Goal: Task Accomplishment & Management: Use online tool/utility

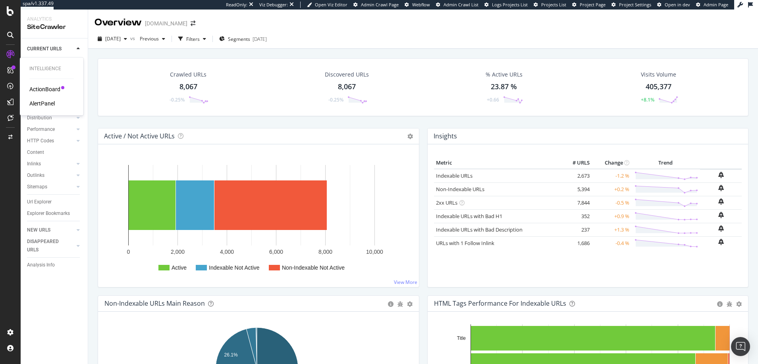
click at [50, 89] on div "ActionBoard" at bounding box center [44, 89] width 31 height 8
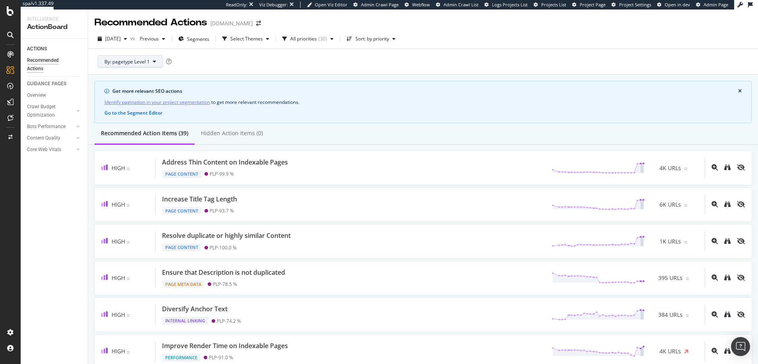
click at [137, 62] on span "By: pagetype Level 1" at bounding box center [126, 61] width 45 height 7
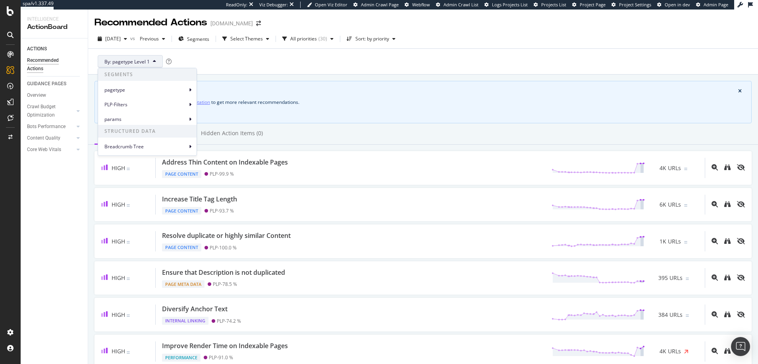
click at [312, 60] on div "By: pagetype Level 1" at bounding box center [422, 61] width 657 height 25
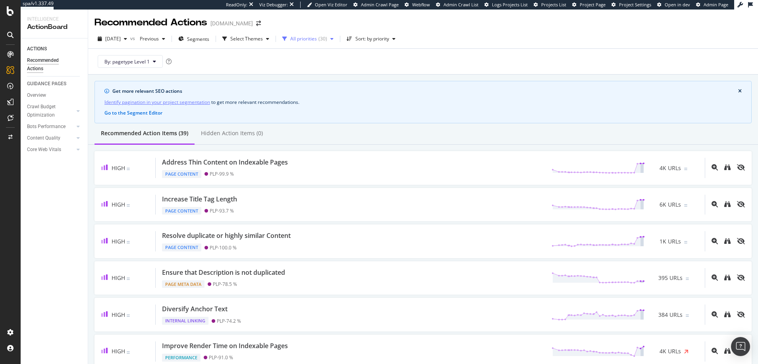
click at [313, 40] on div "All priorities" at bounding box center [303, 39] width 27 height 5
click at [305, 69] on div at bounding box center [304, 69] width 6 height 6
click at [282, 63] on div "By: pagetype Level 1" at bounding box center [422, 61] width 657 height 25
click at [263, 40] on div "Select Themes" at bounding box center [246, 39] width 33 height 5
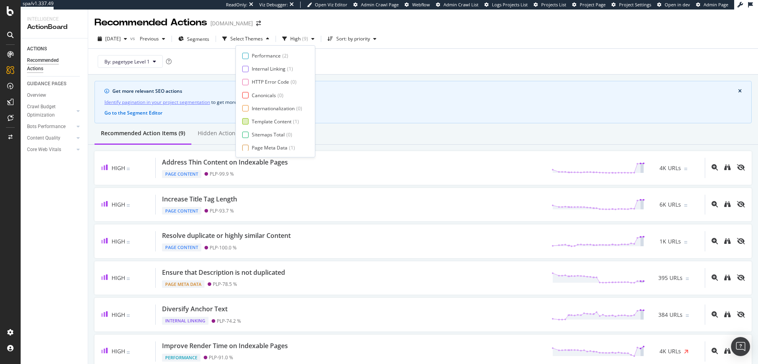
scroll to position [13, 0]
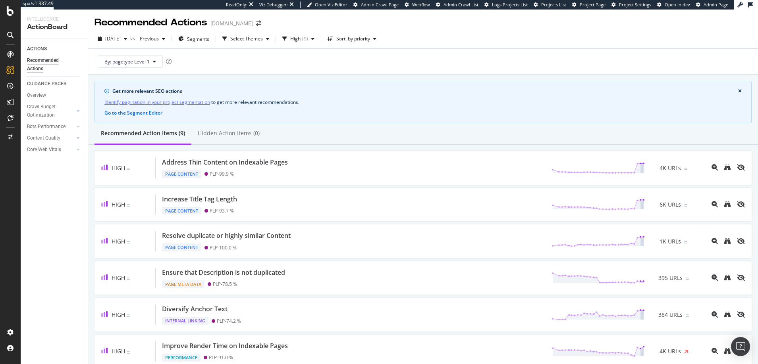
click at [193, 69] on div "By: pagetype Level 1" at bounding box center [422, 61] width 657 height 25
click at [128, 60] on span "By: pagetype Level 1" at bounding box center [126, 61] width 45 height 7
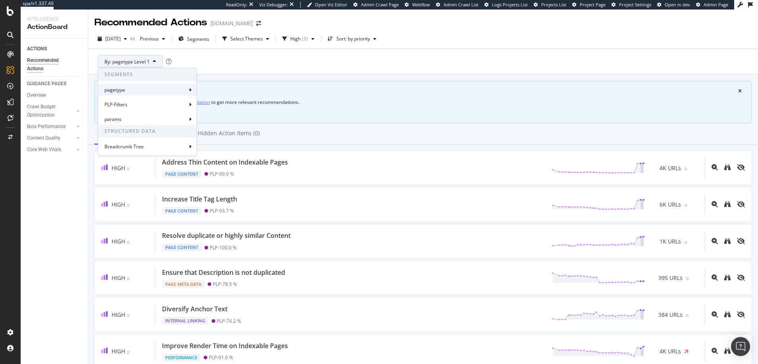
click at [190, 90] on icon at bounding box center [190, 90] width 2 height 5
click at [191, 103] on icon at bounding box center [190, 104] width 2 height 5
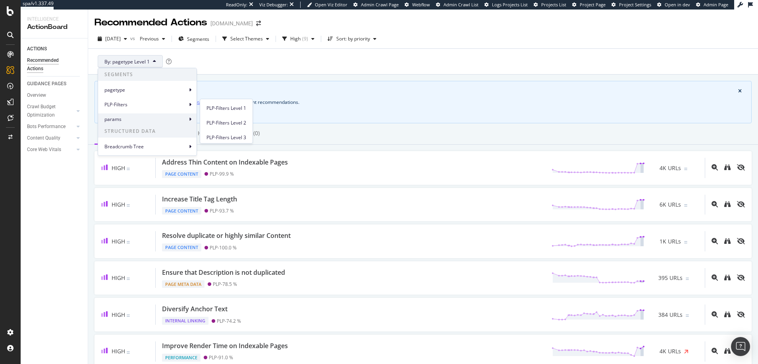
click at [191, 119] on icon at bounding box center [190, 119] width 2 height 5
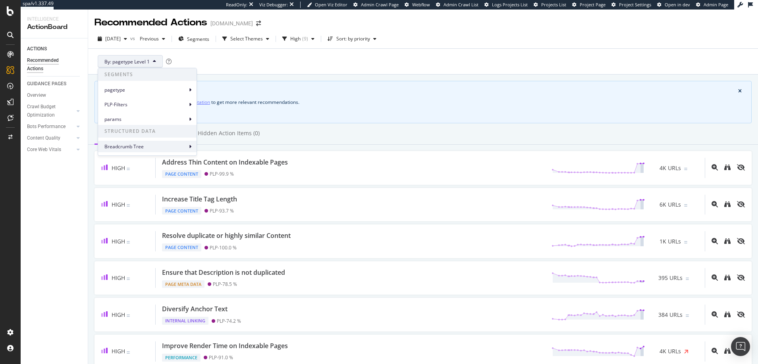
click at [190, 147] on icon at bounding box center [190, 147] width 2 height 5
click at [190, 89] on icon at bounding box center [190, 90] width 2 height 5
click at [216, 92] on span "pagetype Level 1" at bounding box center [224, 93] width 37 height 7
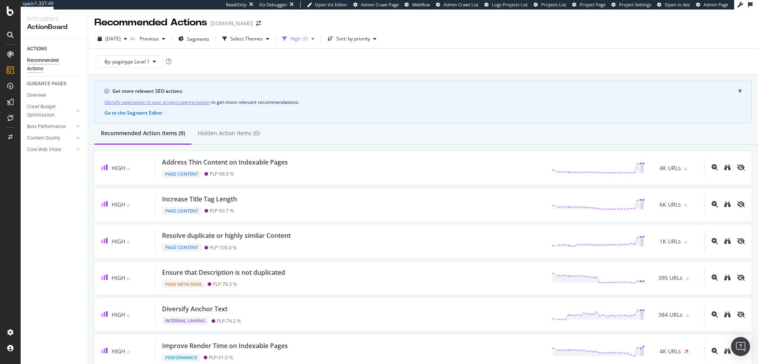
click at [301, 38] on div "High" at bounding box center [295, 39] width 10 height 5
click at [304, 55] on div at bounding box center [304, 55] width 6 height 6
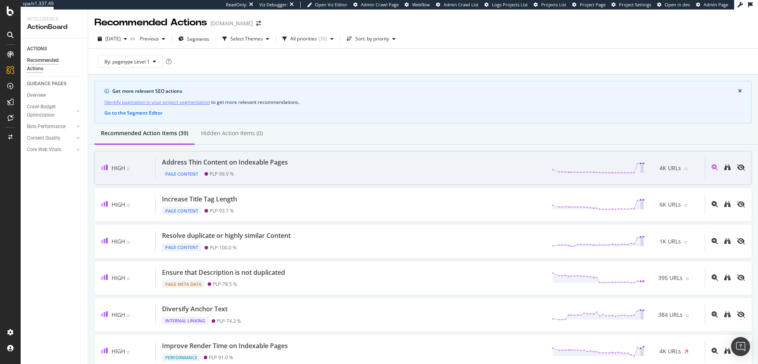
click at [216, 162] on div "Address Thin Content on Indexable Pages" at bounding box center [225, 162] width 126 height 9
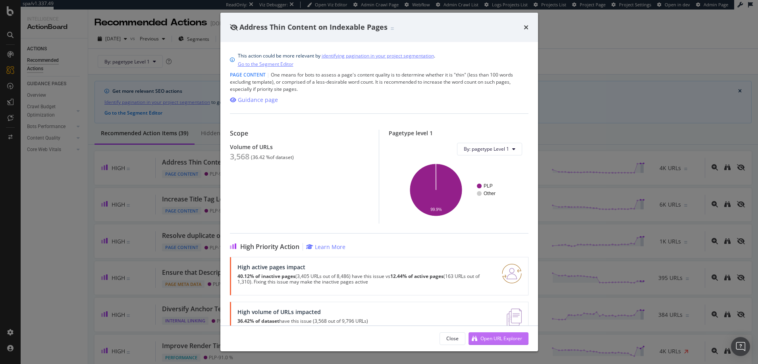
click at [489, 338] on div "Open URL Explorer" at bounding box center [501, 338] width 42 height 7
click at [525, 26] on icon "times" at bounding box center [526, 27] width 5 height 6
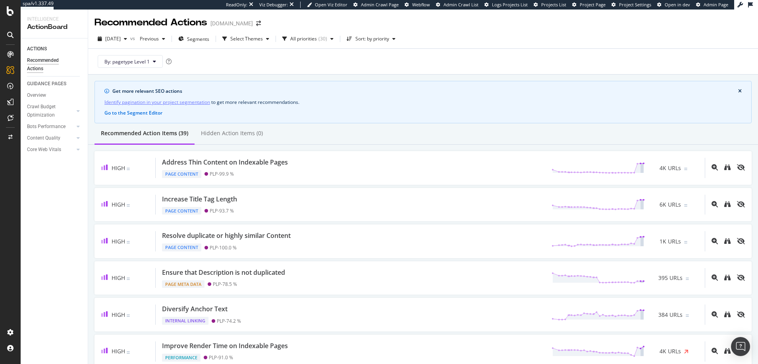
click at [10, 53] on icon at bounding box center [10, 54] width 6 height 6
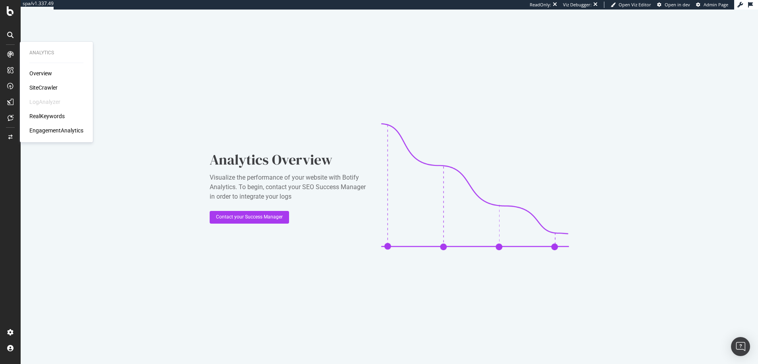
click at [47, 86] on div "SiteCrawler" at bounding box center [43, 88] width 28 height 8
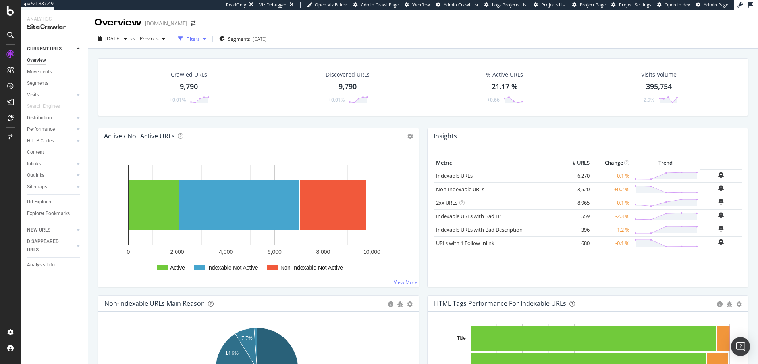
click at [206, 39] on icon "button" at bounding box center [204, 39] width 3 height 5
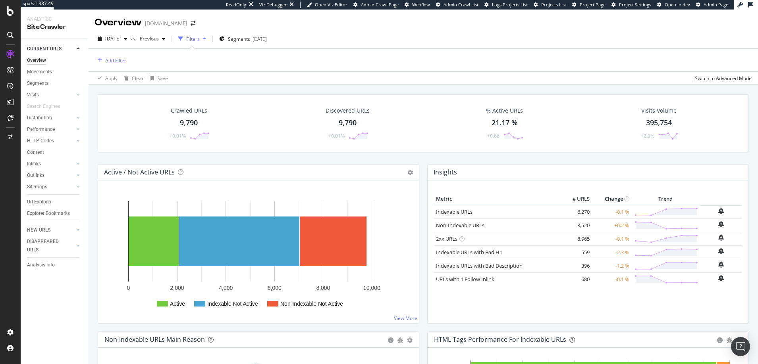
click at [123, 60] on div "Add Filter" at bounding box center [115, 60] width 21 height 7
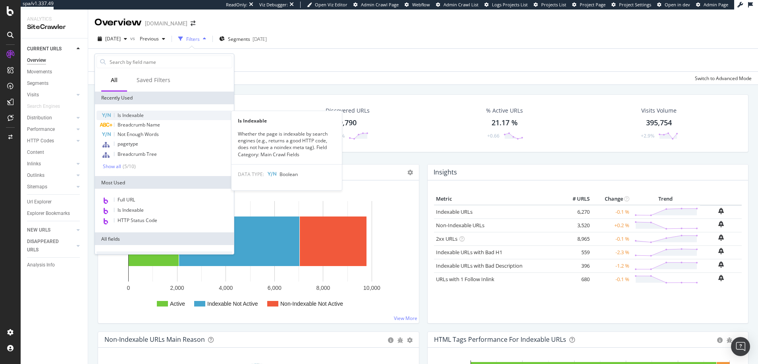
click at [134, 113] on span "Is Indexable" at bounding box center [131, 115] width 26 height 7
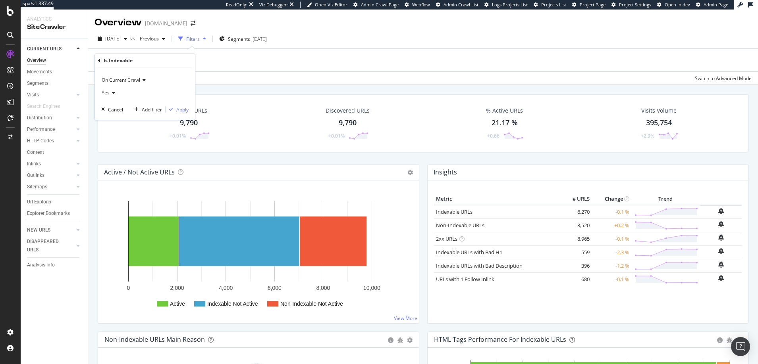
click at [112, 92] on icon at bounding box center [113, 93] width 6 height 5
click at [110, 118] on span "No" at bounding box center [108, 119] width 6 height 7
click at [182, 110] on div "Apply" at bounding box center [182, 109] width 12 height 7
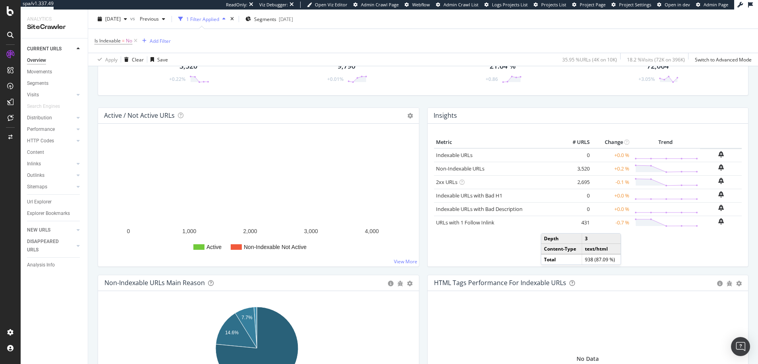
scroll to position [45, 0]
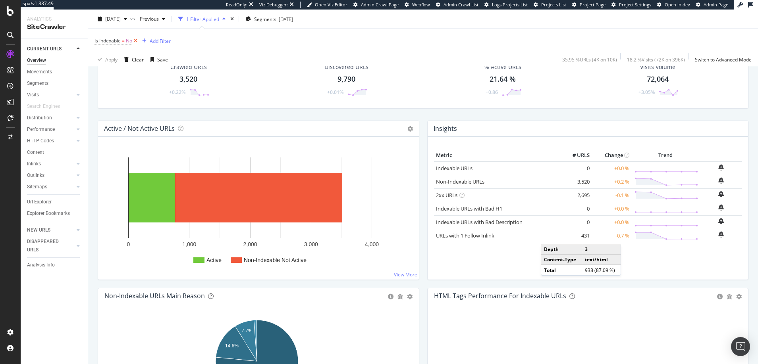
click at [137, 41] on icon at bounding box center [135, 41] width 7 height 8
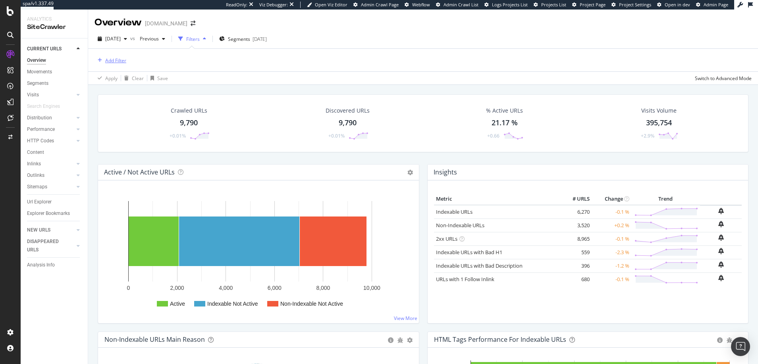
click at [120, 60] on div "Add Filter" at bounding box center [115, 60] width 21 height 7
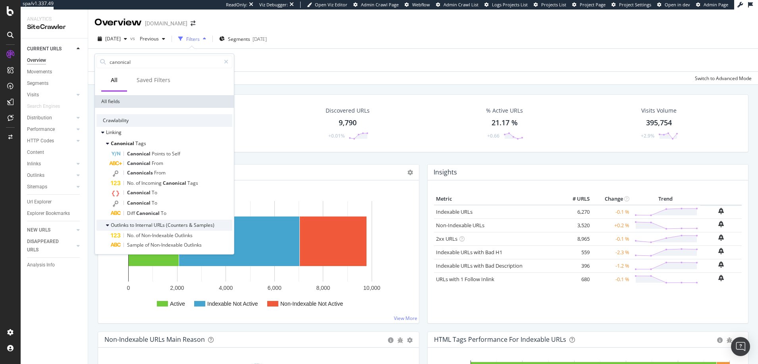
scroll to position [39, 0]
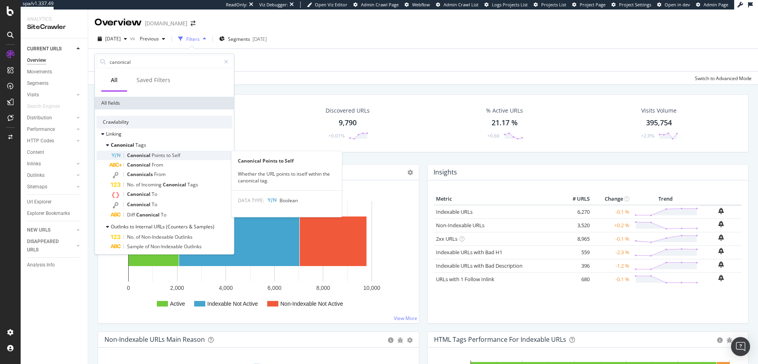
type input "canonical"
click at [137, 156] on span "Canonical" at bounding box center [139, 155] width 25 height 7
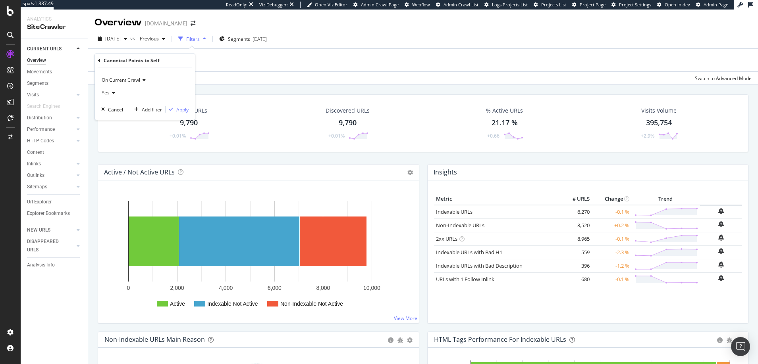
click at [114, 91] on icon at bounding box center [113, 93] width 6 height 5
click at [107, 121] on span "No" at bounding box center [108, 119] width 6 height 7
click at [181, 111] on div "Apply" at bounding box center [182, 109] width 12 height 7
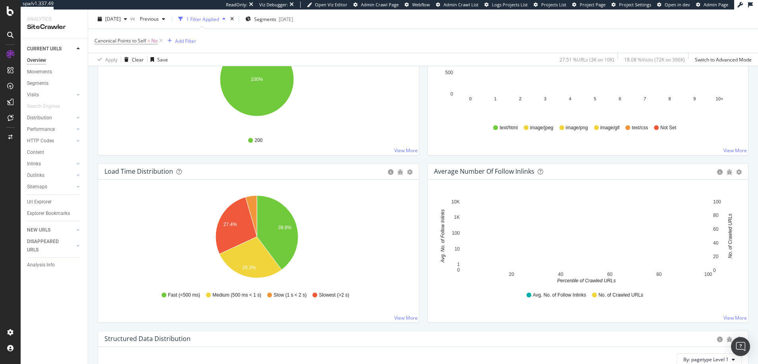
scroll to position [509, 0]
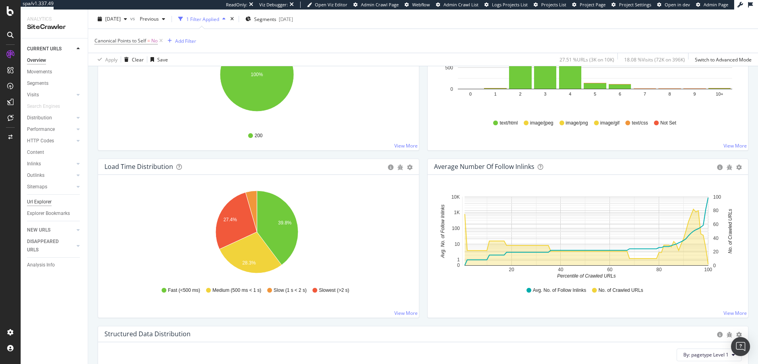
click at [41, 202] on div "Url Explorer" at bounding box center [39, 202] width 25 height 8
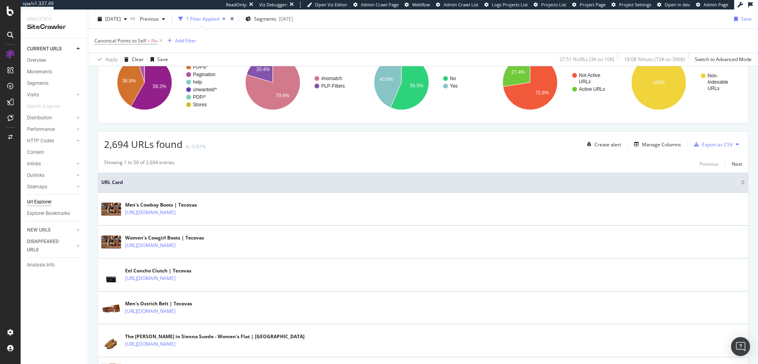
scroll to position [84, 0]
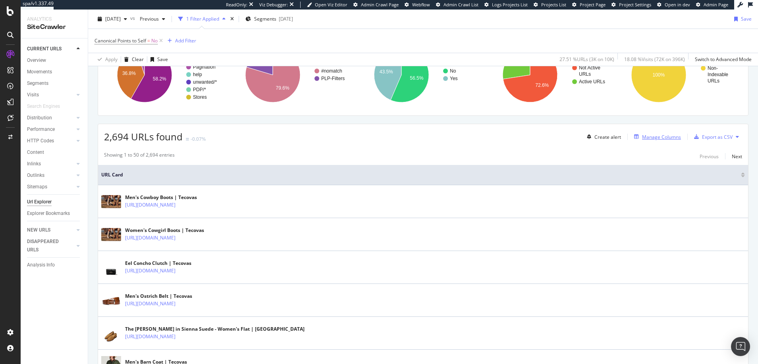
click at [646, 138] on div "Manage Columns" at bounding box center [661, 137] width 39 height 7
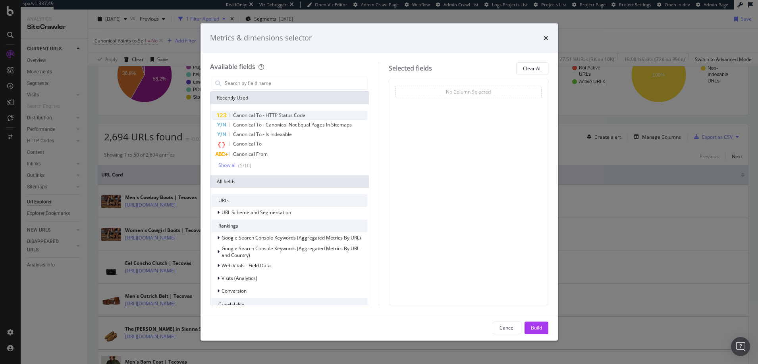
click at [241, 115] on span "Canonical To - HTTP Status Code" at bounding box center [269, 115] width 72 height 7
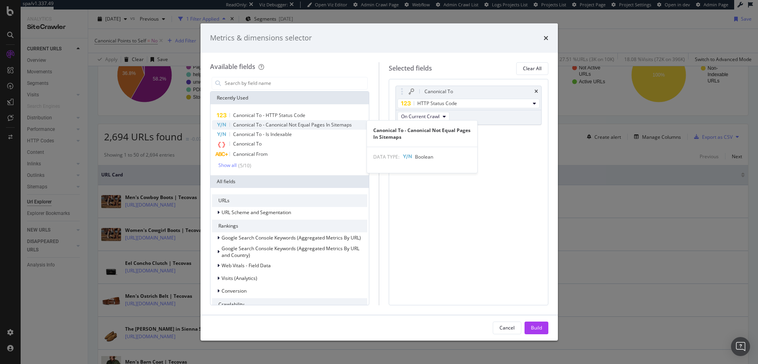
click at [241, 125] on span "Canonical To - Canonical Not Equal Pages In Sitemaps" at bounding box center [292, 124] width 119 height 7
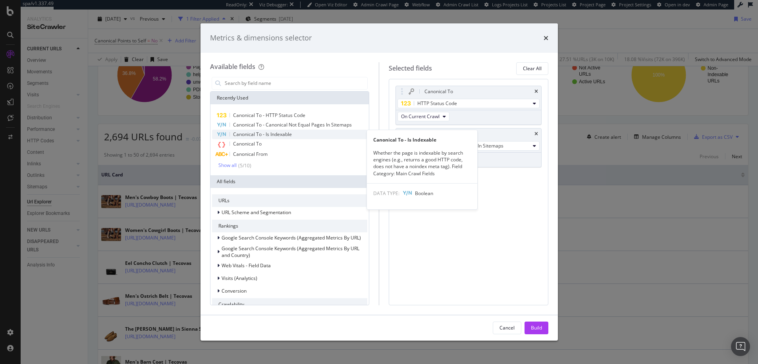
click at [241, 133] on span "Canonical To - Is Indexable" at bounding box center [262, 134] width 59 height 7
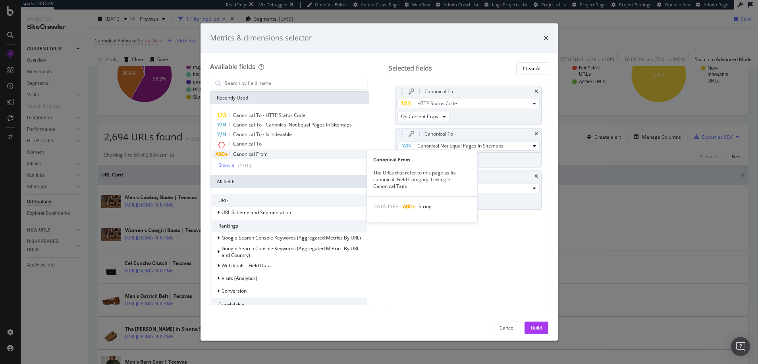
click at [241, 152] on span "Canonical From" at bounding box center [250, 154] width 35 height 7
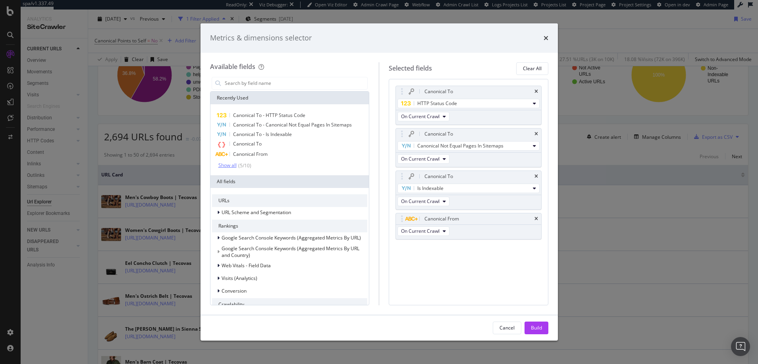
click at [227, 165] on div "Show all" at bounding box center [227, 166] width 18 height 6
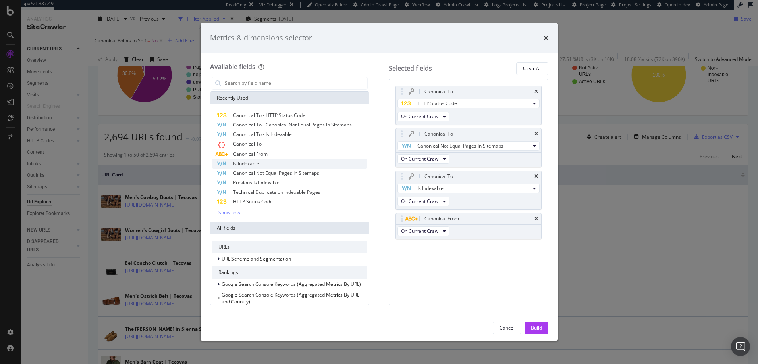
click at [246, 164] on span "Is Indexable" at bounding box center [246, 163] width 26 height 7
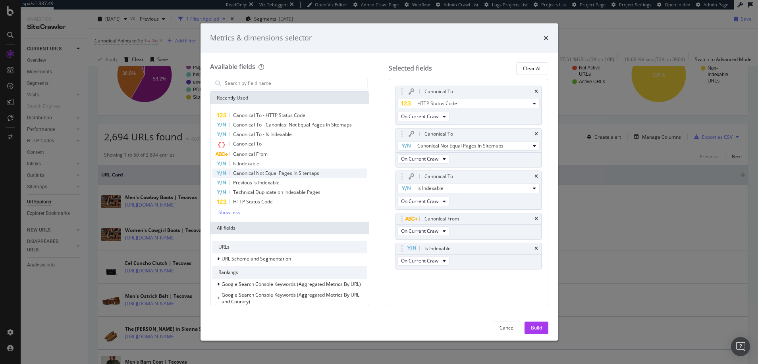
click at [246, 173] on span "Canonical Not Equal Pages In Sitemaps" at bounding box center [276, 173] width 86 height 7
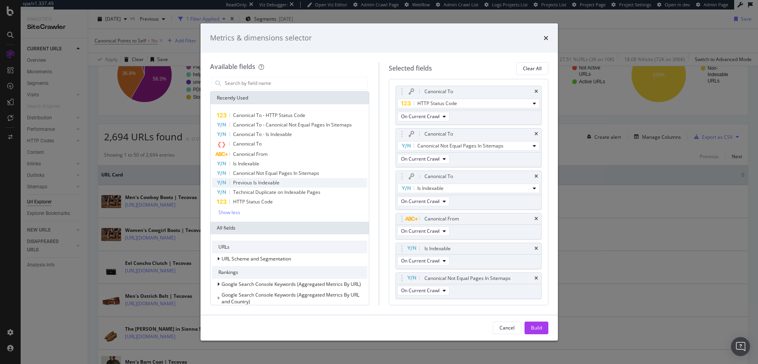
click at [246, 181] on span "Previous Is Indexable" at bounding box center [256, 182] width 46 height 7
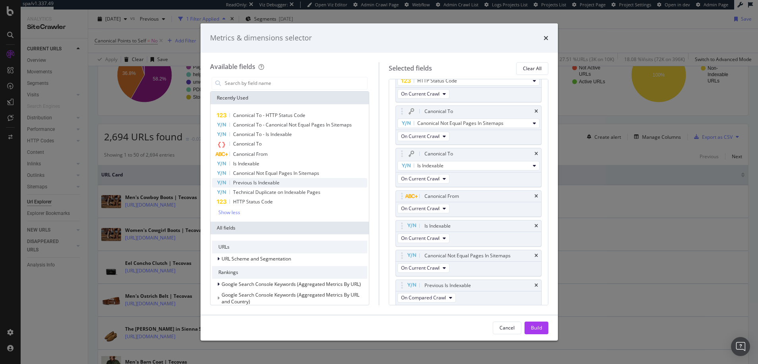
scroll to position [24, 0]
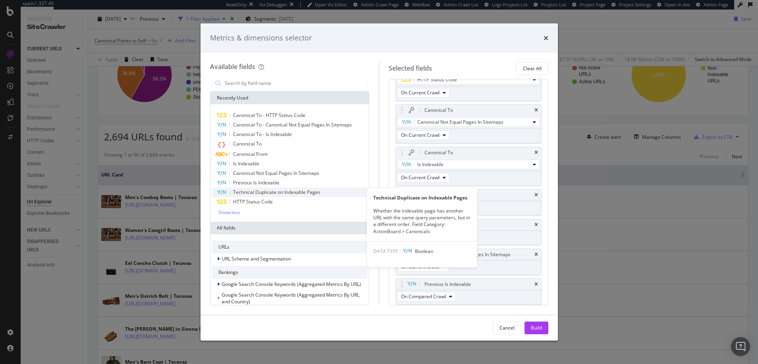
click at [246, 193] on span "Technical Duplicate on Indexable Pages" at bounding box center [276, 192] width 87 height 7
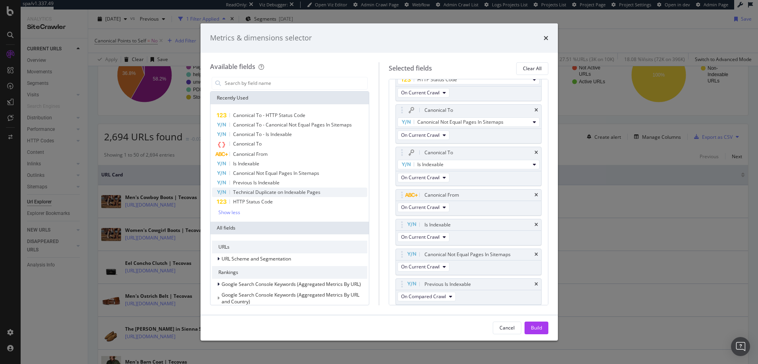
scroll to position [54, 0]
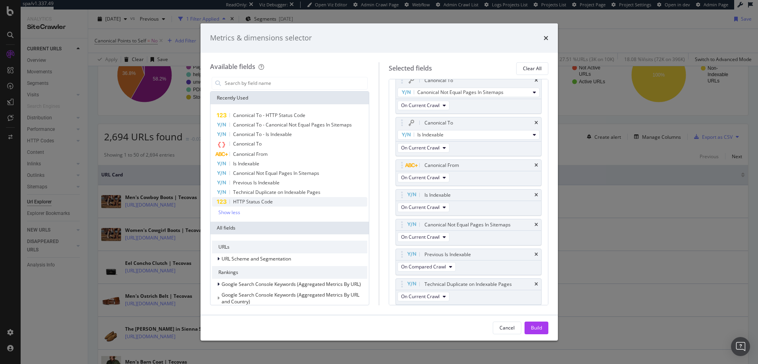
click at [249, 202] on span "HTTP Status Code" at bounding box center [253, 201] width 40 height 7
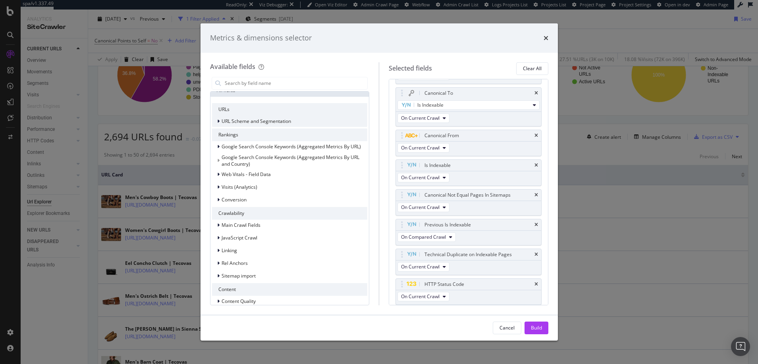
scroll to position [139, 0]
click at [219, 121] on icon "modal" at bounding box center [218, 120] width 2 height 5
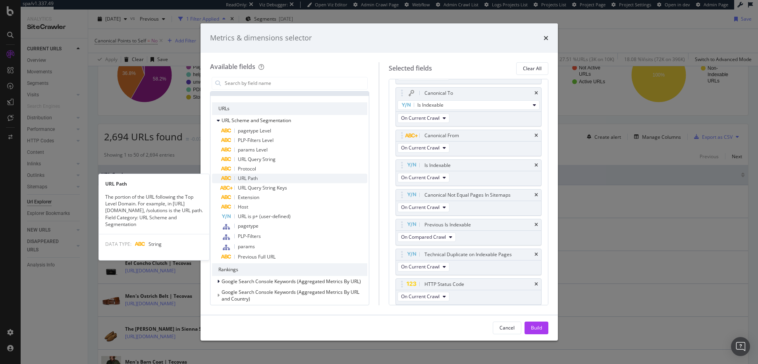
click at [255, 178] on span "URL Path" at bounding box center [248, 178] width 20 height 7
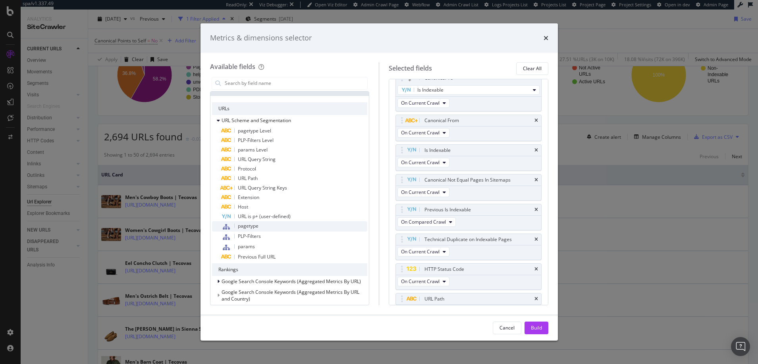
click at [253, 224] on span "pagetype" at bounding box center [248, 226] width 21 height 7
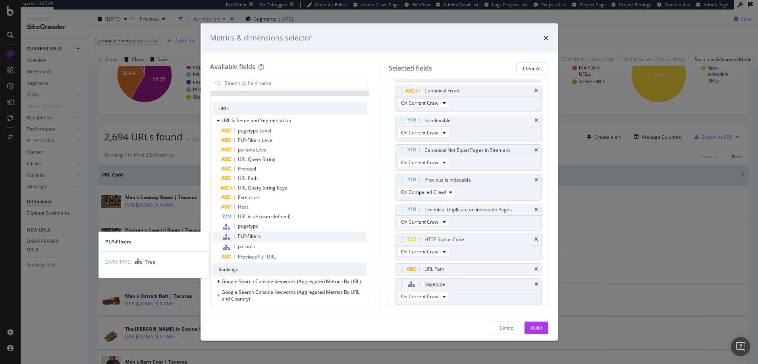
click at [252, 235] on span "PLP-Filters" at bounding box center [249, 236] width 23 height 7
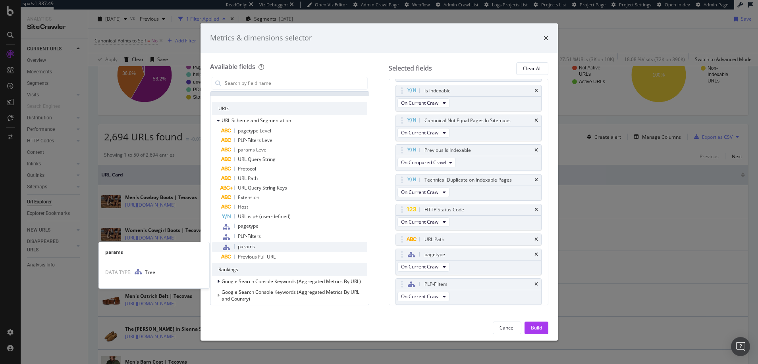
click at [251, 248] on span "params" at bounding box center [246, 246] width 17 height 7
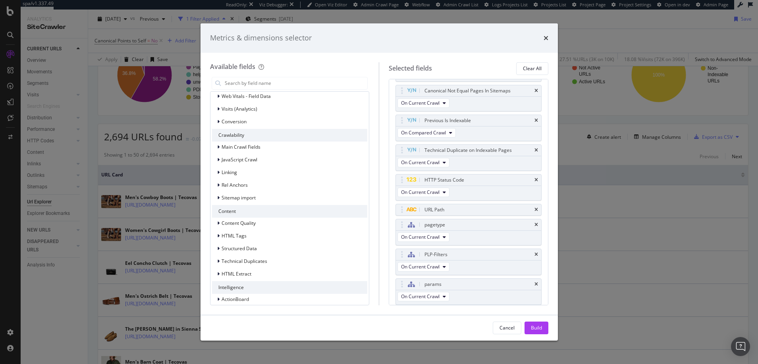
scroll to position [358, 0]
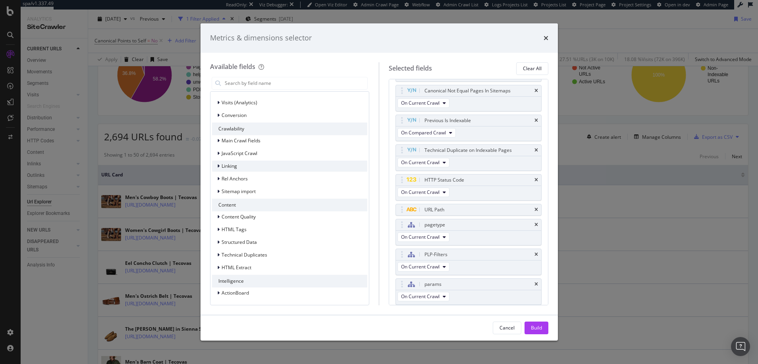
click at [218, 167] on icon "modal" at bounding box center [218, 166] width 2 height 5
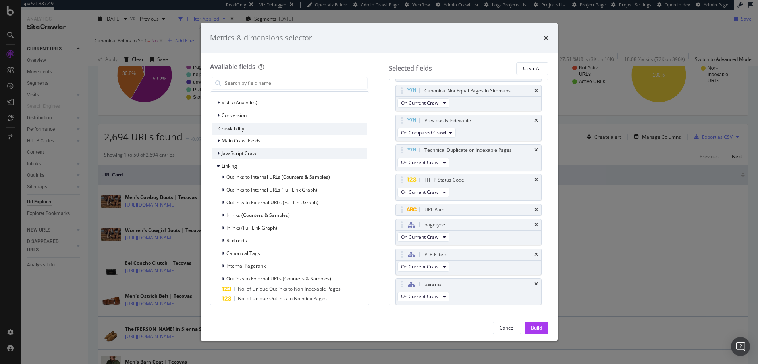
click at [218, 152] on icon "modal" at bounding box center [218, 153] width 2 height 5
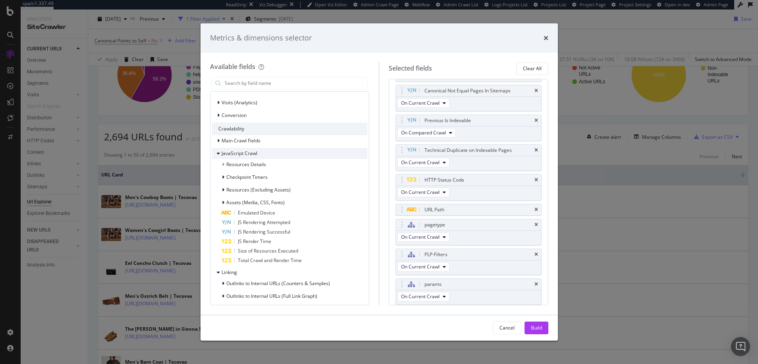
click at [218, 153] on icon "modal" at bounding box center [218, 153] width 3 height 5
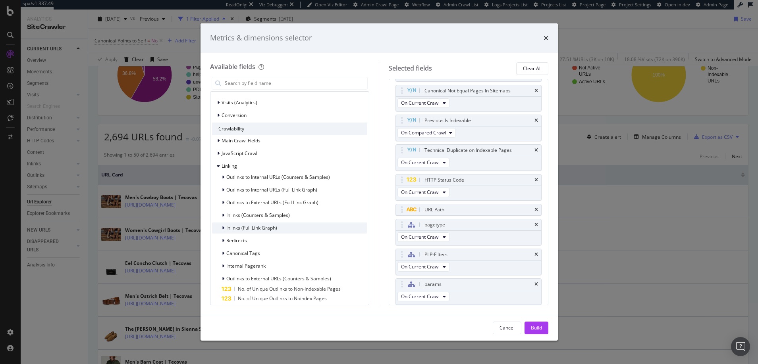
click at [223, 228] on icon "modal" at bounding box center [223, 228] width 2 height 5
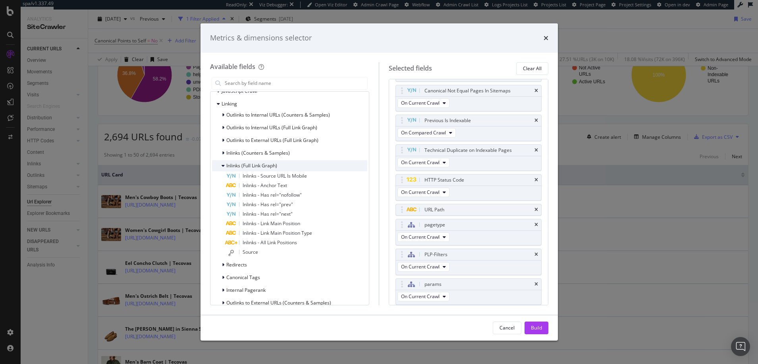
scroll to position [428, 0]
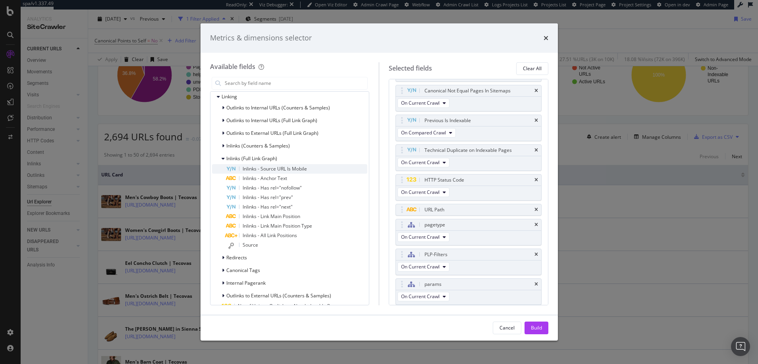
click at [248, 169] on span "Inlinks - Source URL Is Mobile" at bounding box center [275, 169] width 64 height 7
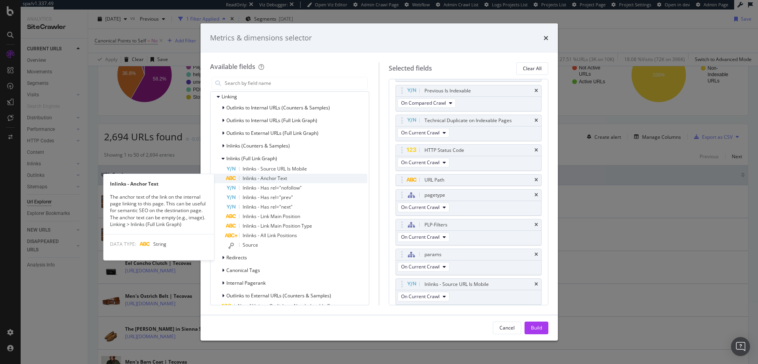
click at [248, 175] on span "Inlinks - Anchor Text" at bounding box center [265, 178] width 44 height 7
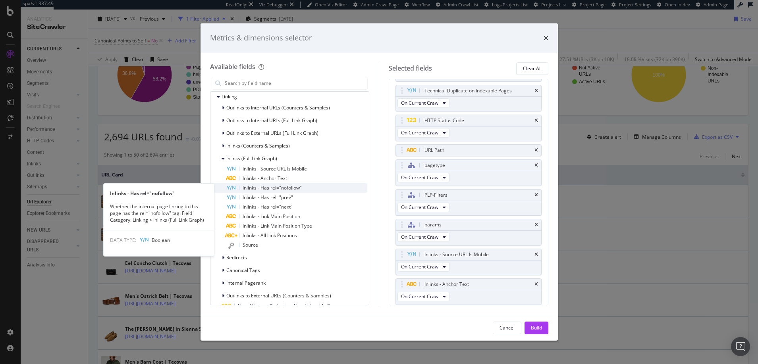
click at [248, 187] on span "Inlinks - Has rel="nofollow"" at bounding box center [272, 188] width 59 height 7
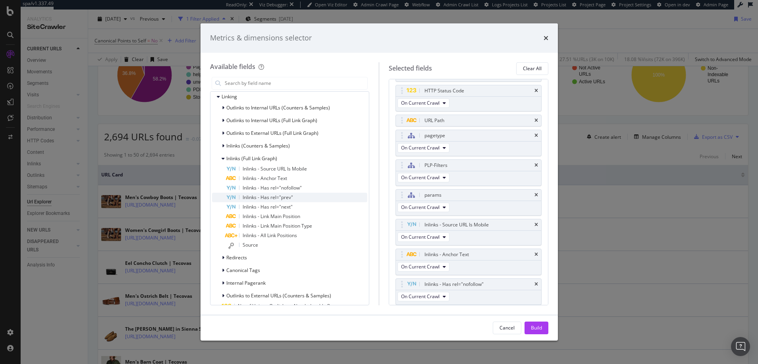
click at [248, 200] on span "Inlinks - Has rel="prev"" at bounding box center [268, 197] width 50 height 7
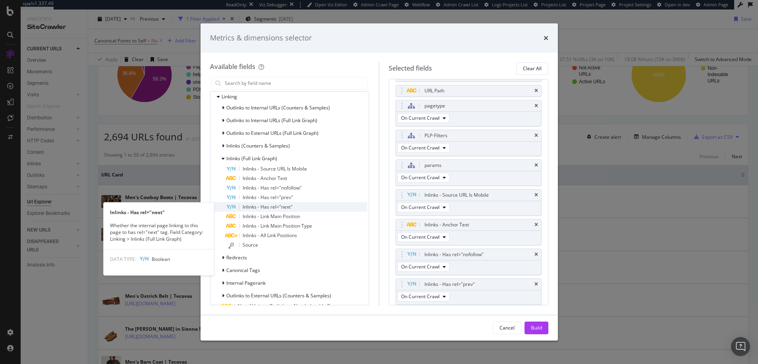
click at [248, 207] on span "Inlinks - Has rel="next"" at bounding box center [268, 207] width 50 height 7
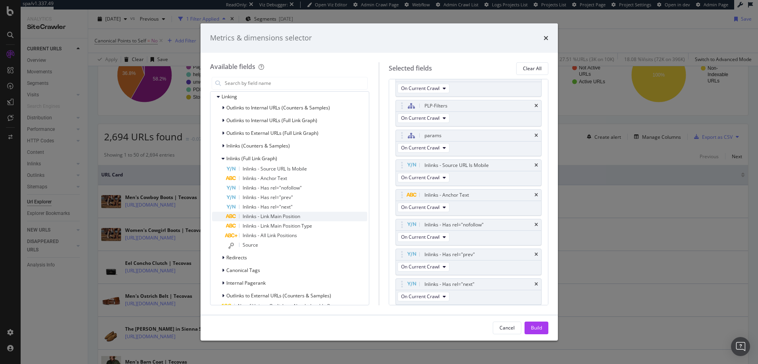
click at [248, 214] on span "Inlinks - Link Main Position" at bounding box center [272, 216] width 58 height 7
click at [248, 225] on span "Inlinks - Link Main Position Type" at bounding box center [277, 226] width 69 height 7
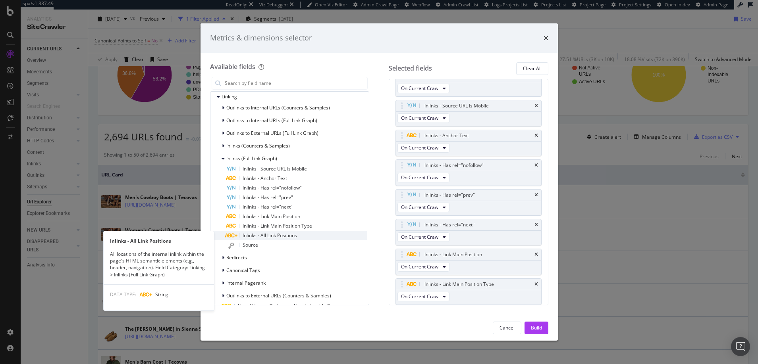
click at [248, 233] on span "Inlinks - All Link Positions" at bounding box center [270, 235] width 54 height 7
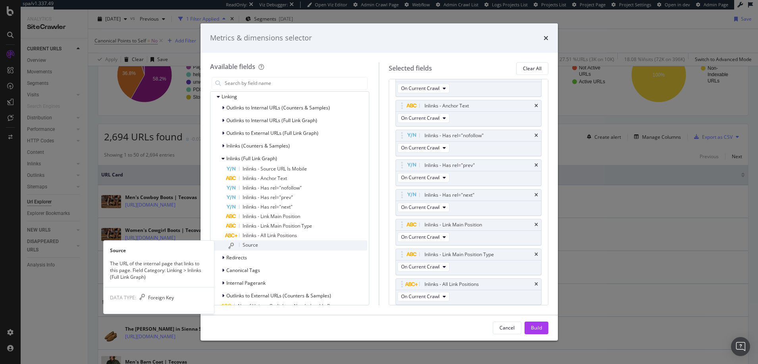
click at [248, 243] on span "Source" at bounding box center [250, 245] width 15 height 7
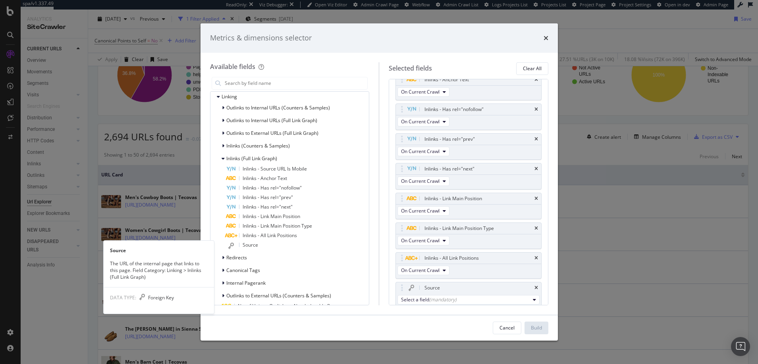
scroll to position [454, 0]
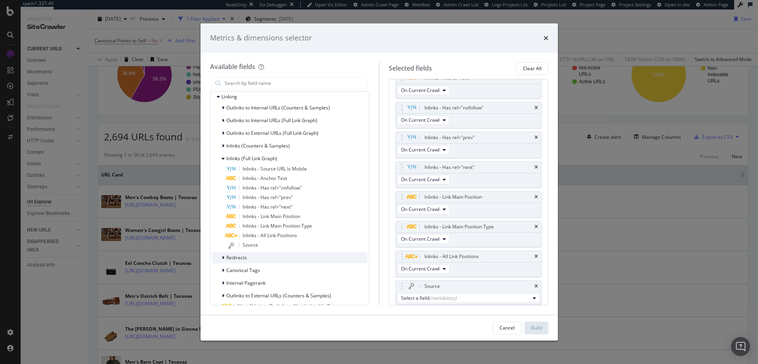
click at [223, 258] on icon "modal" at bounding box center [223, 258] width 2 height 5
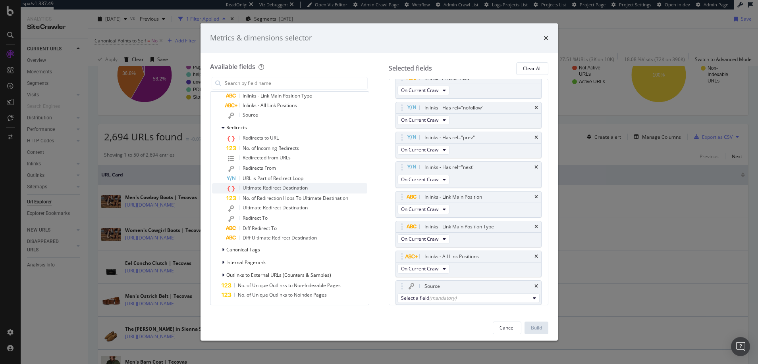
scroll to position [560, 0]
click at [224, 247] on icon "modal" at bounding box center [223, 247] width 2 height 5
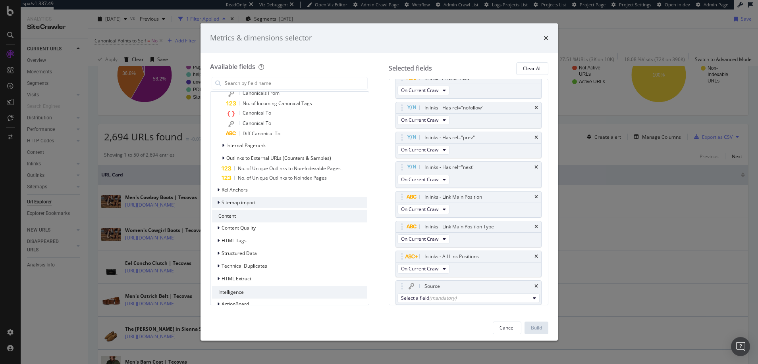
scroll to position [755, 0]
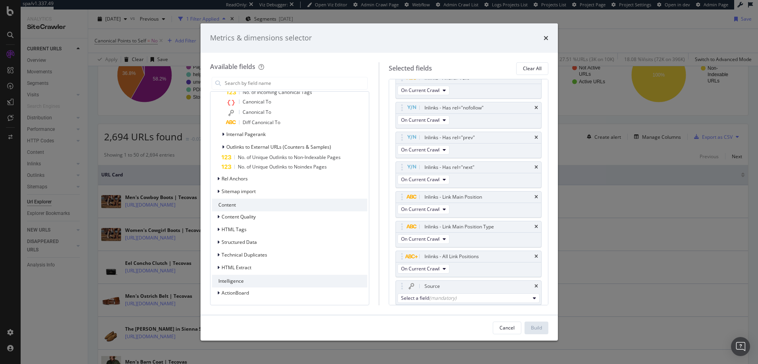
click at [313, 64] on div "Available fields" at bounding box center [290, 66] width 160 height 9
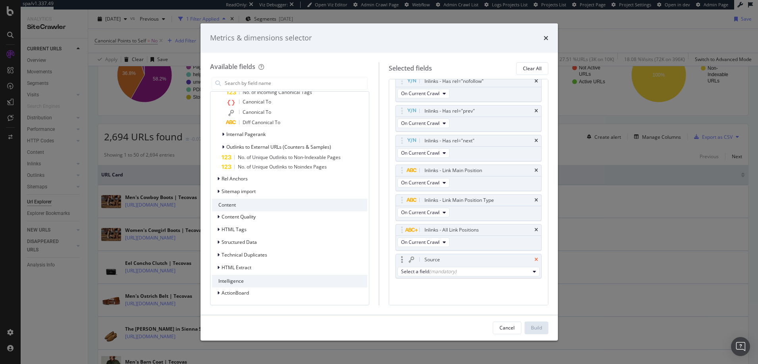
click at [534, 258] on icon "times" at bounding box center [536, 260] width 4 height 5
click at [536, 328] on div "Build" at bounding box center [536, 328] width 11 height 7
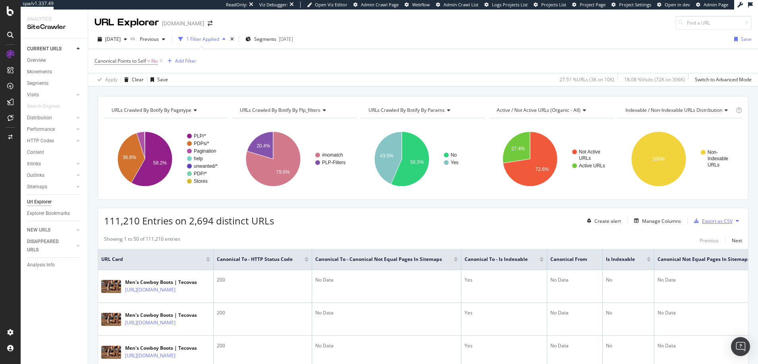
click at [704, 221] on div "Export as CSV" at bounding box center [717, 221] width 31 height 7
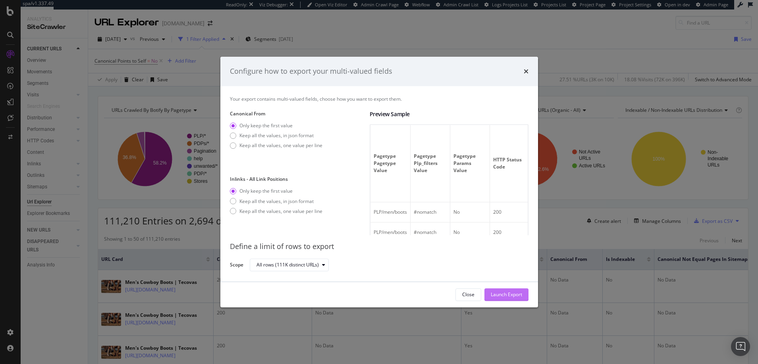
click at [500, 293] on div "Launch Export" at bounding box center [506, 294] width 31 height 7
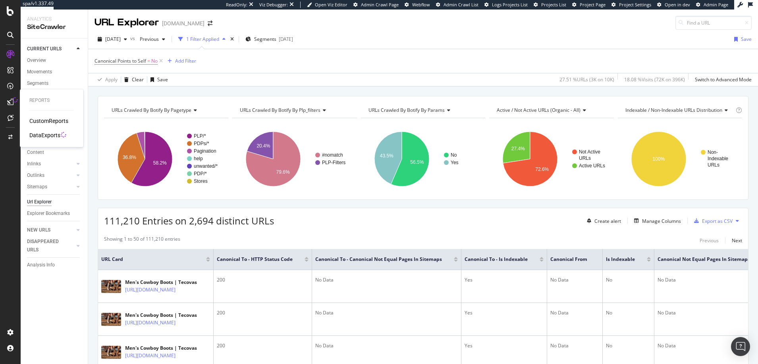
click at [48, 135] on div "DataExports" at bounding box center [44, 135] width 31 height 8
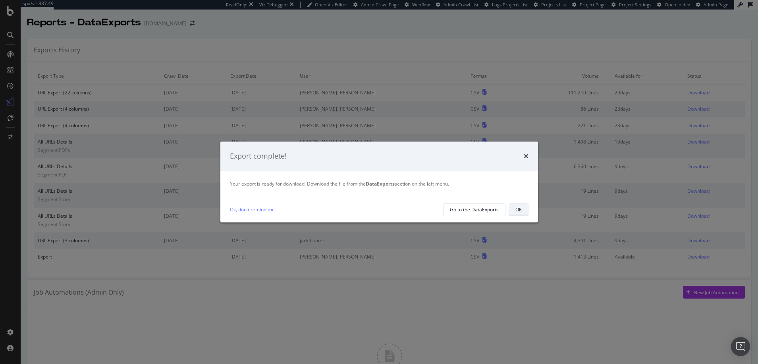
click at [518, 207] on div "OK" at bounding box center [518, 209] width 6 height 7
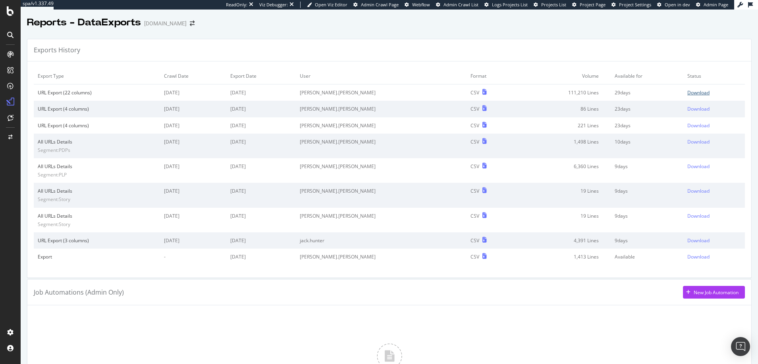
click at [687, 92] on div "Download" at bounding box center [698, 92] width 22 height 7
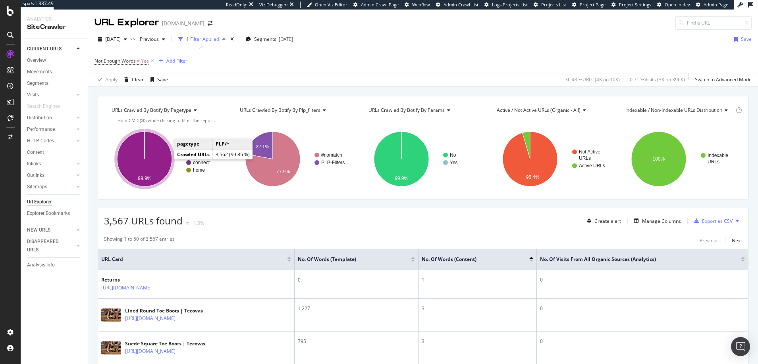
click at [163, 159] on icon "A chart." at bounding box center [144, 159] width 55 height 55
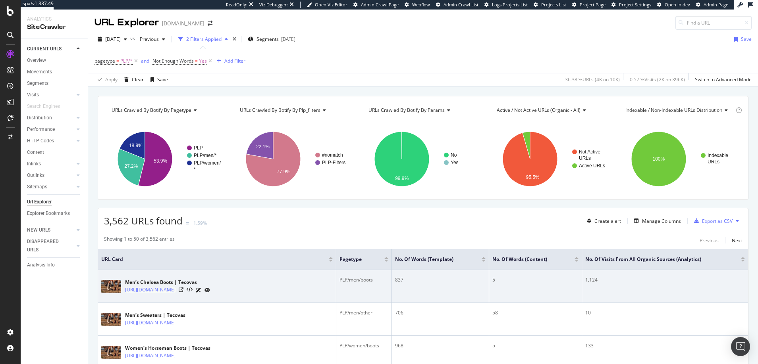
click at [175, 290] on link "https://www.tecovas.com/shop/boots/mens/chelsea-boots" at bounding box center [150, 290] width 50 height 8
click at [183, 289] on icon at bounding box center [181, 290] width 5 height 5
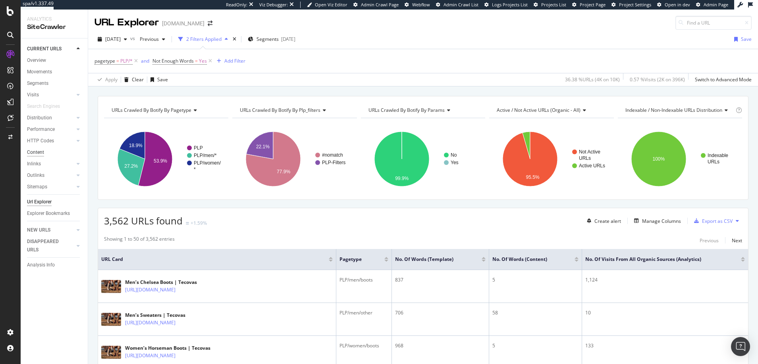
click at [37, 152] on div "Content" at bounding box center [35, 152] width 17 height 8
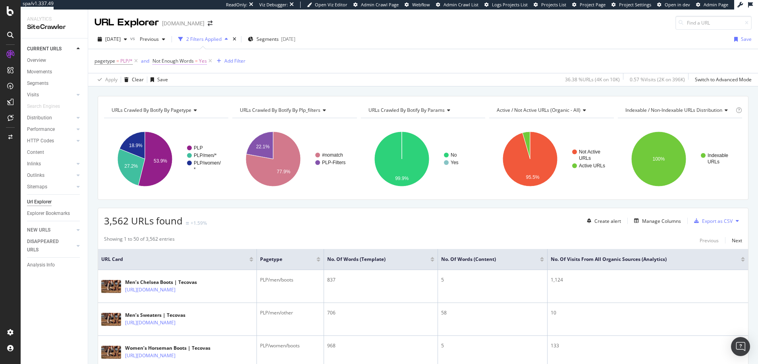
click at [204, 61] on span "Yes" at bounding box center [203, 61] width 8 height 11
click at [171, 91] on icon at bounding box center [171, 92] width 6 height 5
click at [167, 118] on span "No" at bounding box center [167, 119] width 6 height 7
click at [240, 110] on div "Apply" at bounding box center [241, 109] width 12 height 7
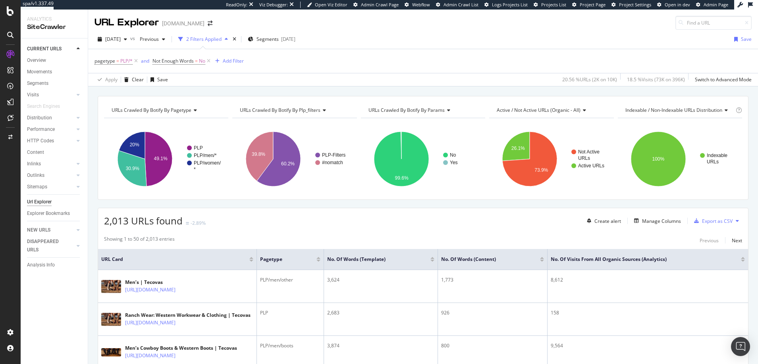
click at [439, 110] on span "URLs Crawled By Botify By params" at bounding box center [406, 110] width 76 height 7
type input "words"
click at [400, 131] on span "Pages By Content Size (Words, Content)" at bounding box center [417, 131] width 88 height 8
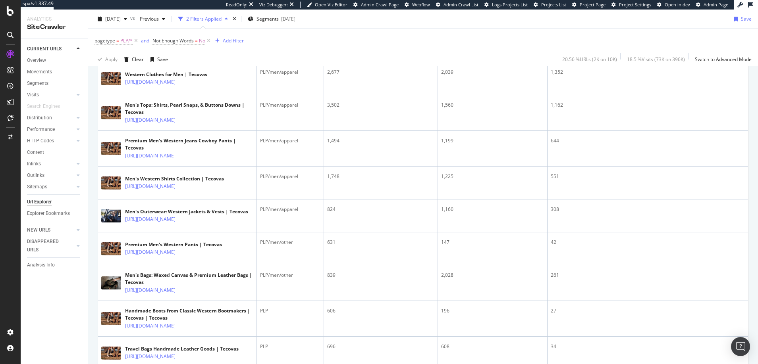
scroll to position [549, 0]
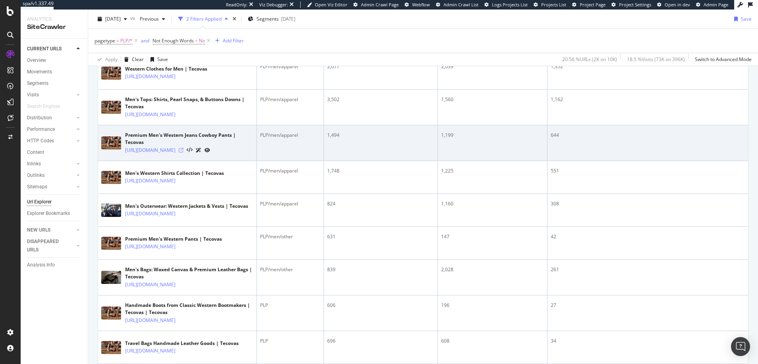
click at [183, 153] on icon at bounding box center [181, 150] width 5 height 5
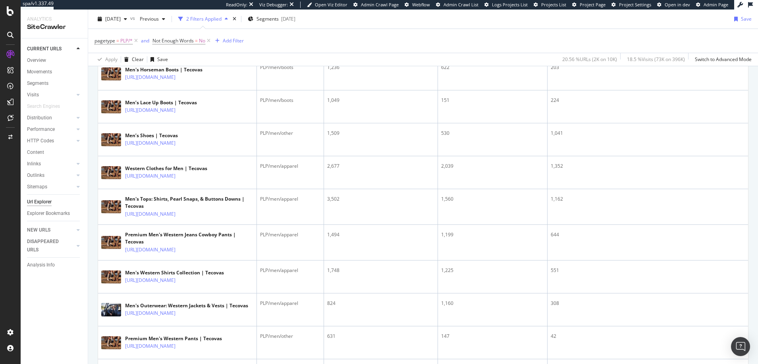
scroll to position [450, 0]
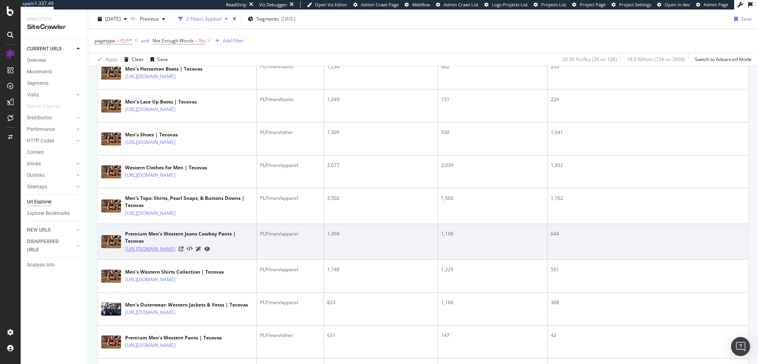
click at [175, 253] on link "https://www.tecovas.com/shop/jeans/mens" at bounding box center [150, 249] width 50 height 8
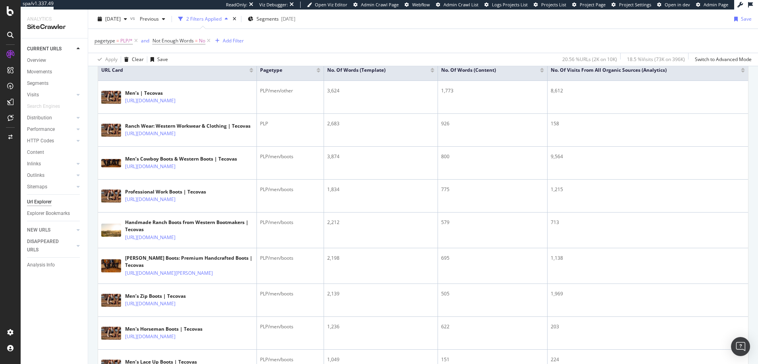
scroll to position [0, 0]
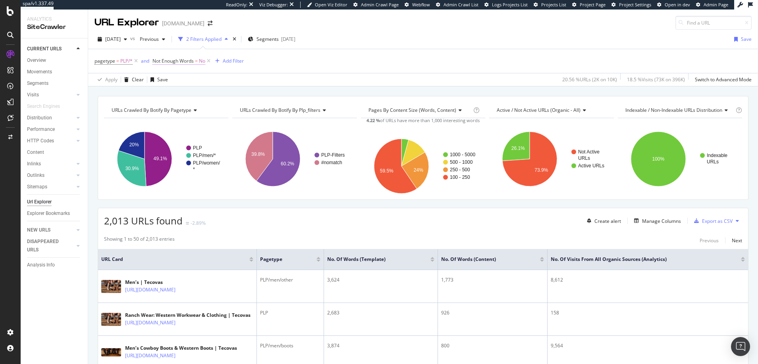
click at [203, 61] on span "No" at bounding box center [202, 61] width 6 height 11
click at [169, 91] on icon at bounding box center [169, 92] width 6 height 5
click at [164, 109] on span "Yes" at bounding box center [168, 109] width 8 height 7
click at [242, 108] on div "Apply" at bounding box center [241, 109] width 12 height 7
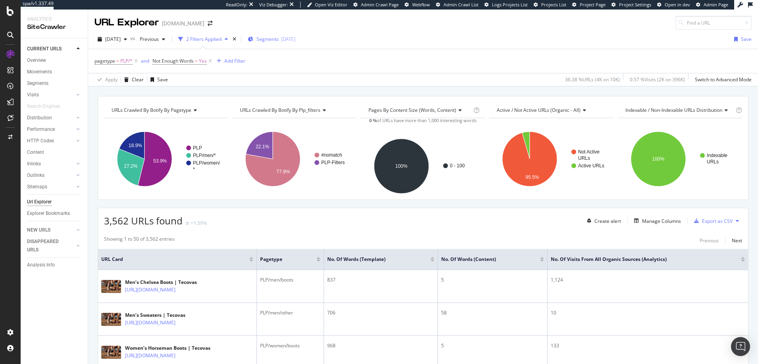
click at [279, 39] on span "Segments" at bounding box center [267, 39] width 22 height 7
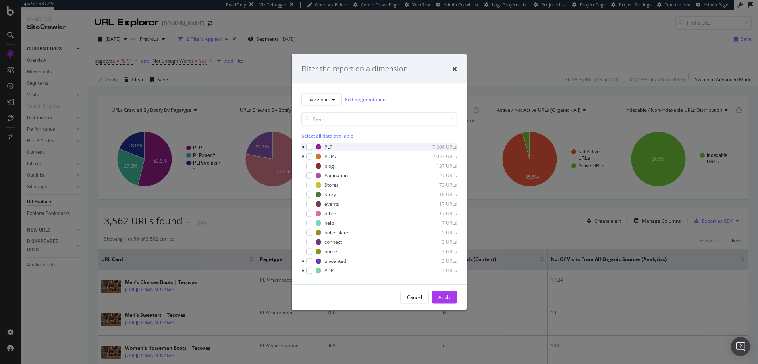
click at [303, 146] on icon "modal" at bounding box center [303, 147] width 2 height 5
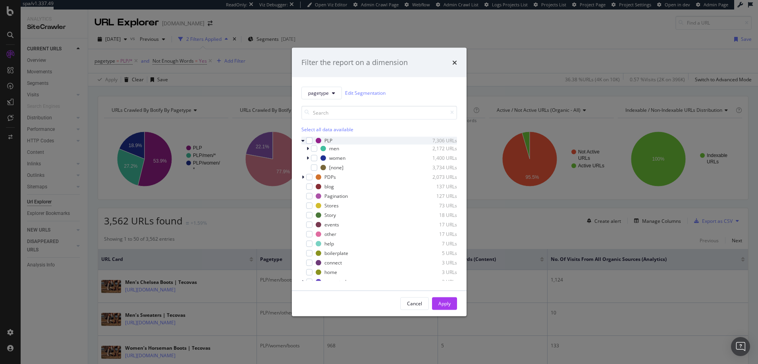
click at [303, 141] on icon "modal" at bounding box center [302, 140] width 3 height 5
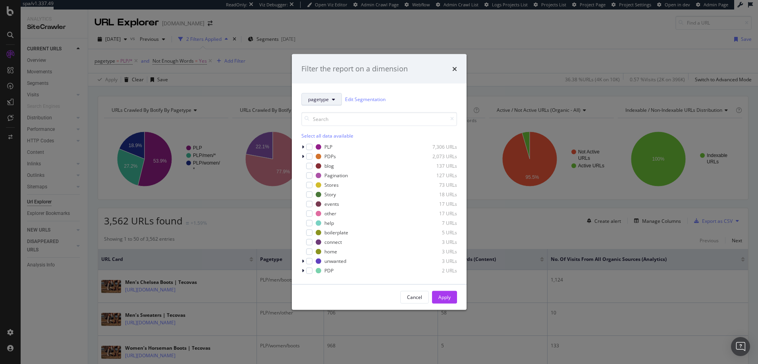
click at [333, 99] on icon "modal" at bounding box center [333, 99] width 3 height 5
click at [324, 142] on span "PLP-Filters" at bounding box center [333, 142] width 51 height 7
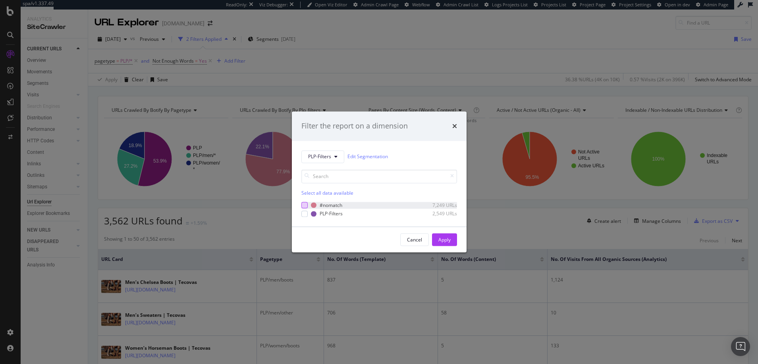
click at [305, 205] on div "modal" at bounding box center [304, 205] width 6 height 6
click at [446, 239] on div "Apply" at bounding box center [444, 240] width 12 height 7
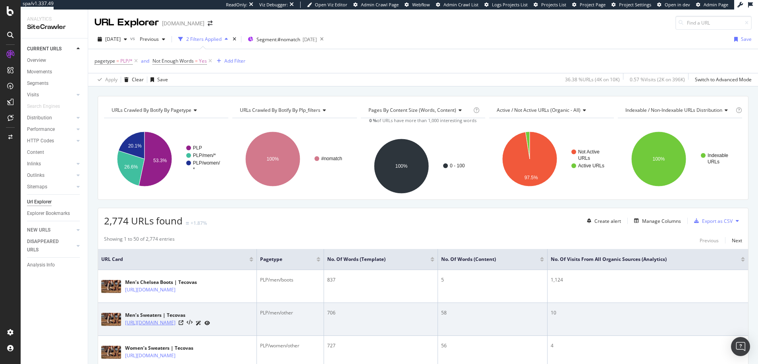
click at [174, 324] on link "https://www.tecovas.com/shop/sweaters/mens" at bounding box center [150, 323] width 50 height 8
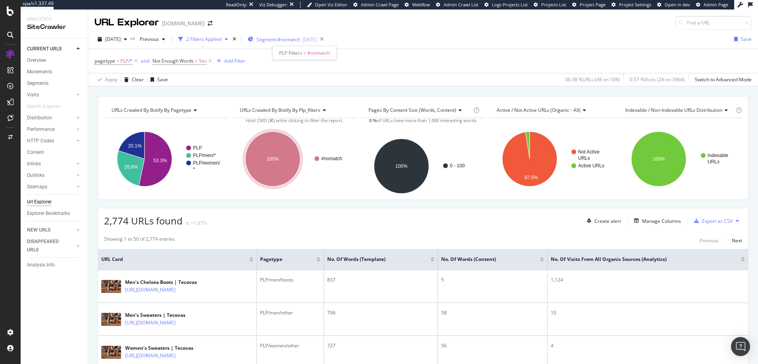
click at [300, 39] on span "Segment: #nomatch" at bounding box center [278, 39] width 44 height 7
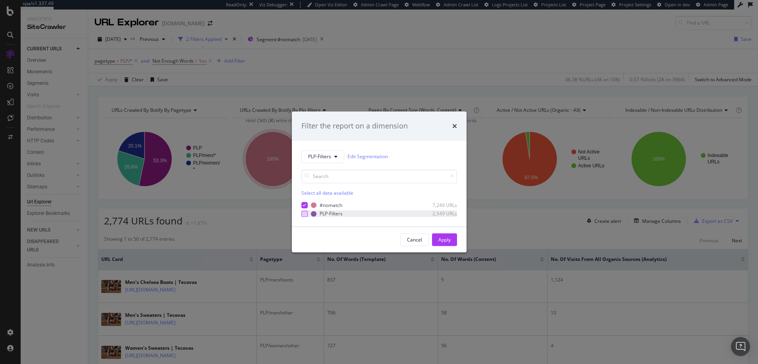
click at [305, 214] on div "modal" at bounding box center [304, 214] width 6 height 6
click at [305, 204] on icon "modal" at bounding box center [305, 206] width 4 height 4
click at [442, 240] on div "Apply" at bounding box center [444, 240] width 12 height 7
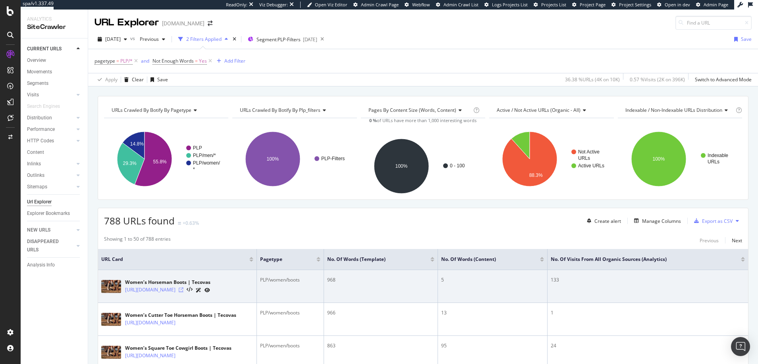
click at [183, 291] on icon at bounding box center [181, 290] width 5 height 5
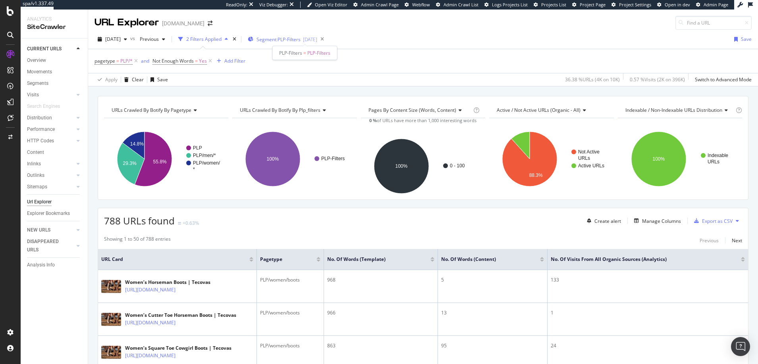
click at [291, 38] on span "Segment: PLP-Filters" at bounding box center [278, 39] width 44 height 7
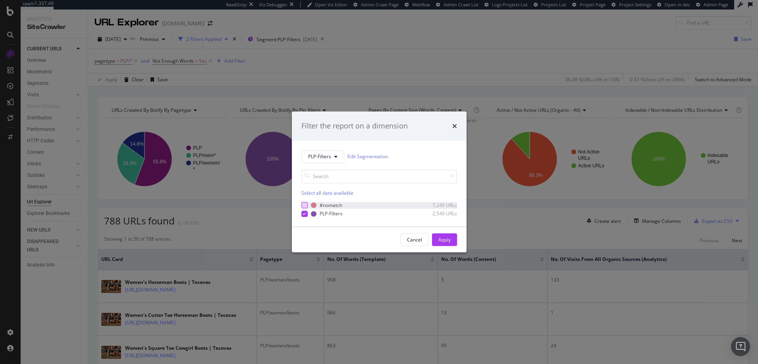
click at [304, 205] on div "modal" at bounding box center [304, 205] width 6 height 6
click at [304, 214] on icon "modal" at bounding box center [305, 214] width 4 height 4
click at [443, 240] on div "Apply" at bounding box center [444, 240] width 12 height 7
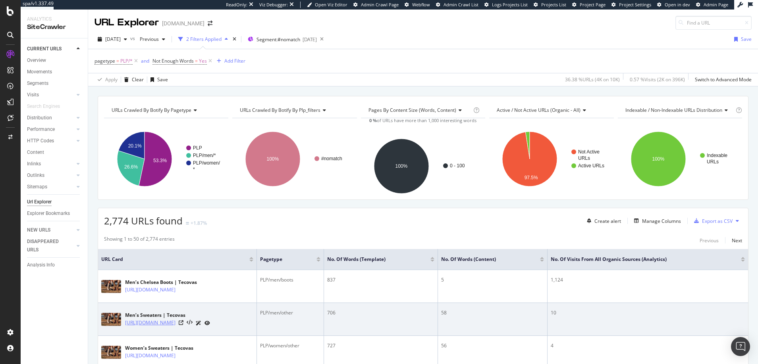
click at [163, 325] on link "https://www.tecovas.com/shop/sweaters/mens" at bounding box center [150, 323] width 50 height 8
click at [183, 326] on icon at bounding box center [181, 323] width 5 height 5
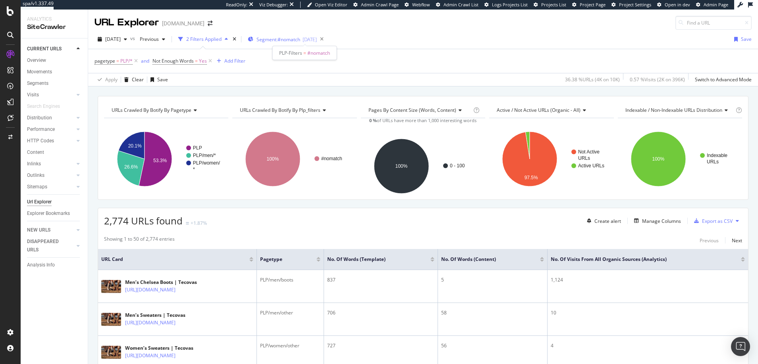
click at [280, 40] on span "Segment: #nomatch" at bounding box center [278, 39] width 44 height 7
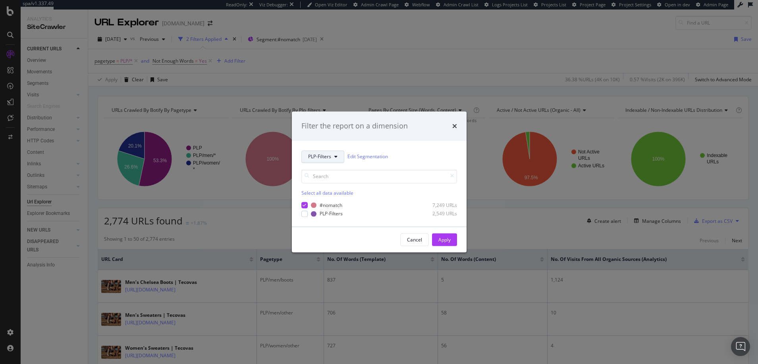
click at [321, 157] on span "PLP-Filters" at bounding box center [319, 157] width 23 height 7
click at [319, 185] on span "pagetype" at bounding box center [333, 185] width 51 height 7
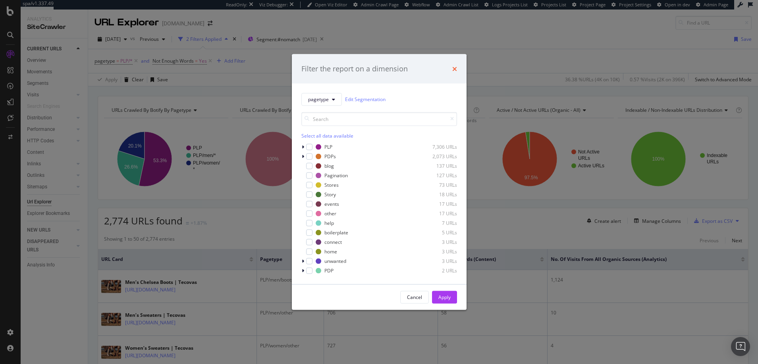
click at [455, 69] on icon "times" at bounding box center [454, 69] width 5 height 6
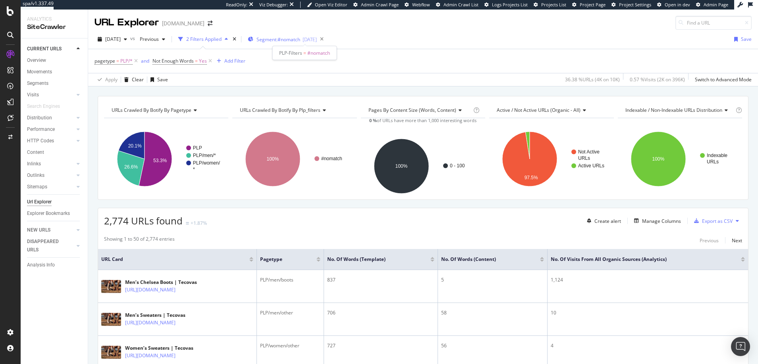
click at [300, 40] on span "Segment: #nomatch" at bounding box center [278, 39] width 44 height 7
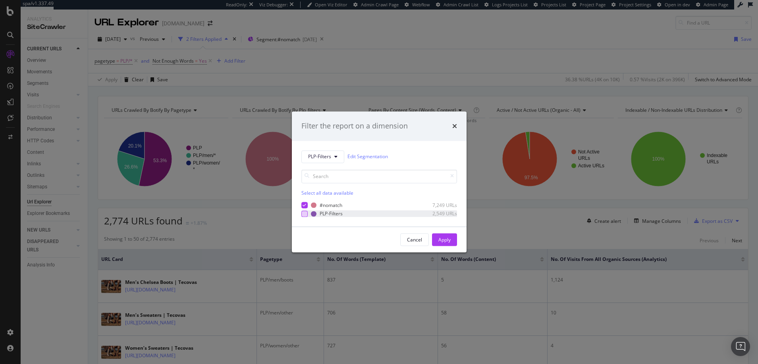
click at [304, 212] on div "modal" at bounding box center [304, 214] width 6 height 6
click at [330, 193] on div "Unselect all data available" at bounding box center [379, 193] width 156 height 7
click at [442, 237] on div "Apply" at bounding box center [444, 240] width 12 height 7
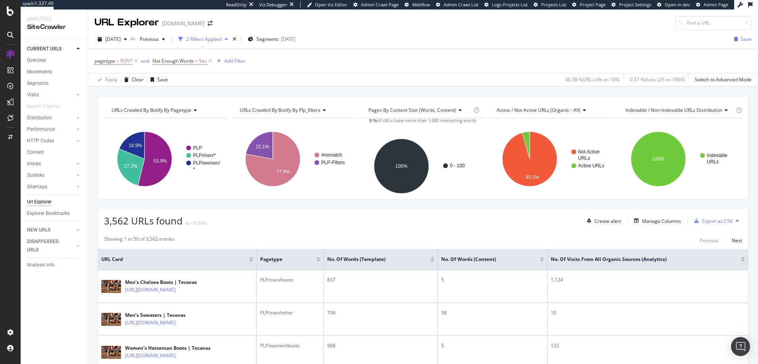
click at [542, 260] on div at bounding box center [542, 261] width 4 height 2
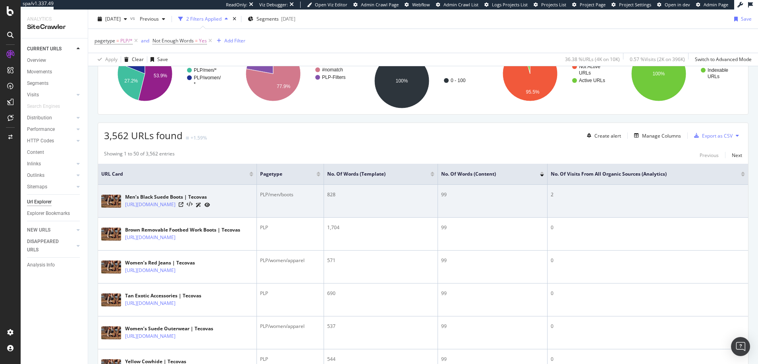
scroll to position [97, 0]
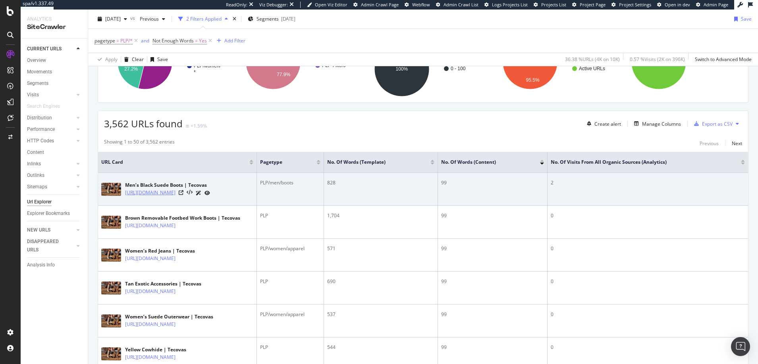
click at [175, 190] on link "https://www.tecovas.com/shop/boots/mens-black-suede-boots" at bounding box center [150, 193] width 50 height 8
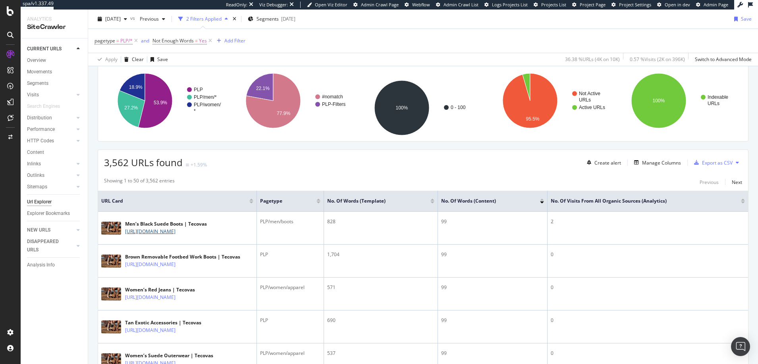
scroll to position [0, 0]
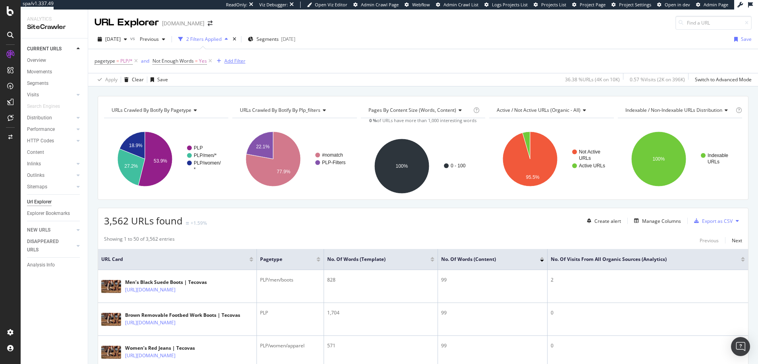
click at [238, 62] on div "Add Filter" at bounding box center [234, 61] width 21 height 7
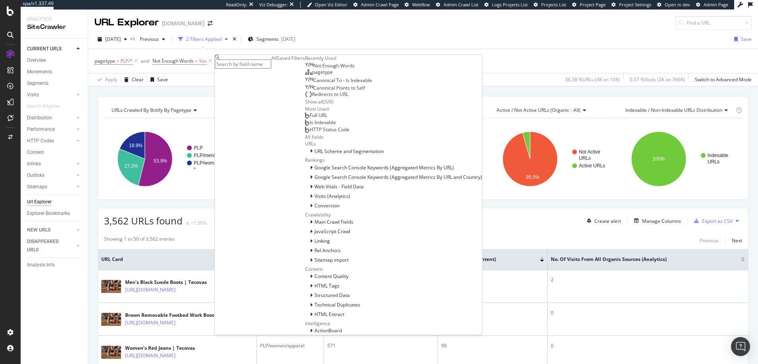
click at [242, 64] on input "text" at bounding box center [243, 64] width 56 height 9
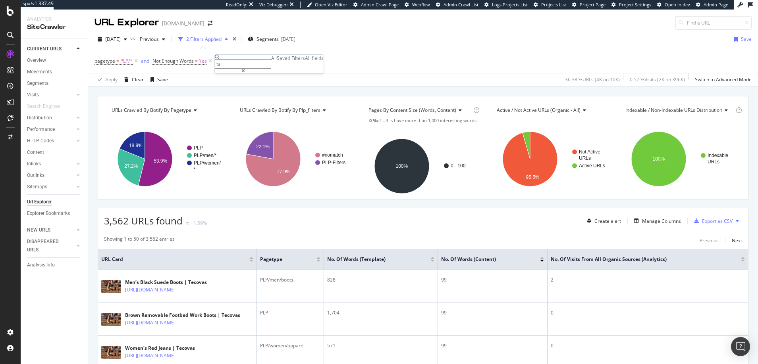
type input "t"
click at [279, 39] on span "Segments" at bounding box center [267, 39] width 22 height 7
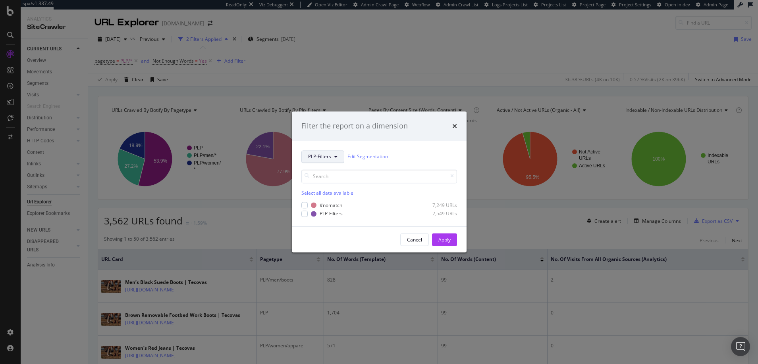
click at [324, 157] on span "PLP-Filters" at bounding box center [319, 157] width 23 height 7
click at [322, 243] on span "Breadcrumb Tree" at bounding box center [333, 242] width 51 height 7
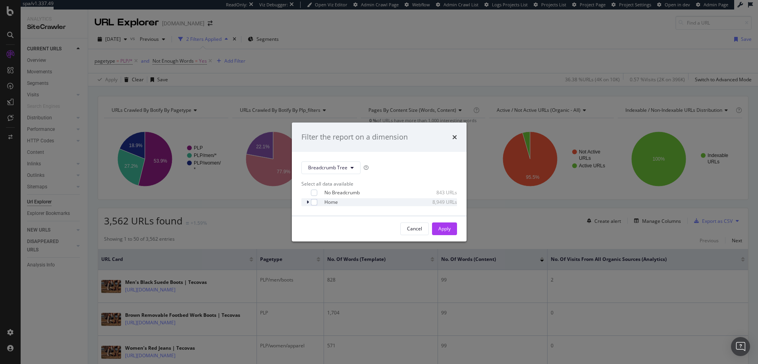
click at [308, 203] on icon "modal" at bounding box center [307, 202] width 2 height 5
click at [308, 199] on icon "modal" at bounding box center [307, 201] width 3 height 5
click at [414, 231] on div "Cancel" at bounding box center [414, 228] width 15 height 7
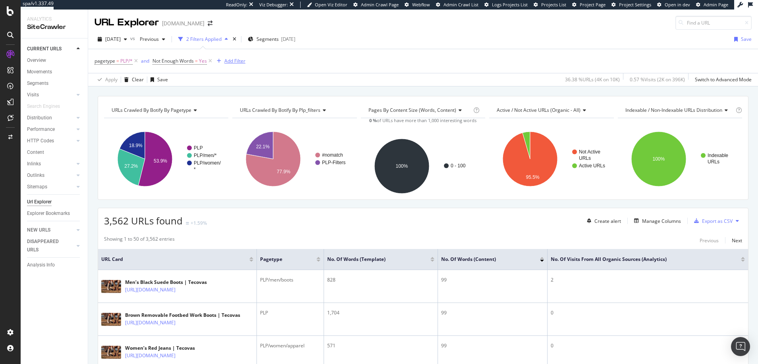
click at [229, 60] on div "Add Filter" at bounding box center [234, 61] width 21 height 7
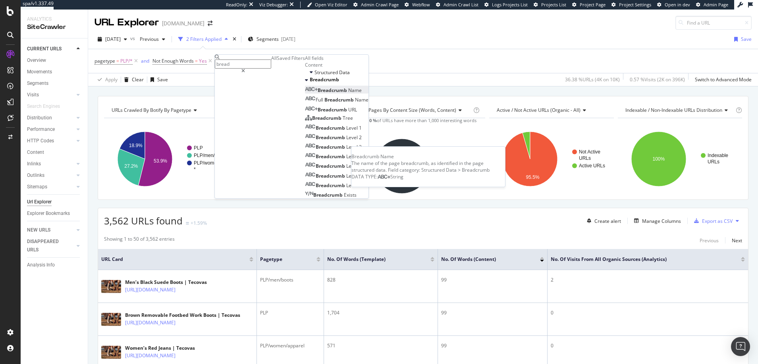
type input "bread"
click at [318, 94] on span "Breadcrumb" at bounding box center [333, 90] width 31 height 7
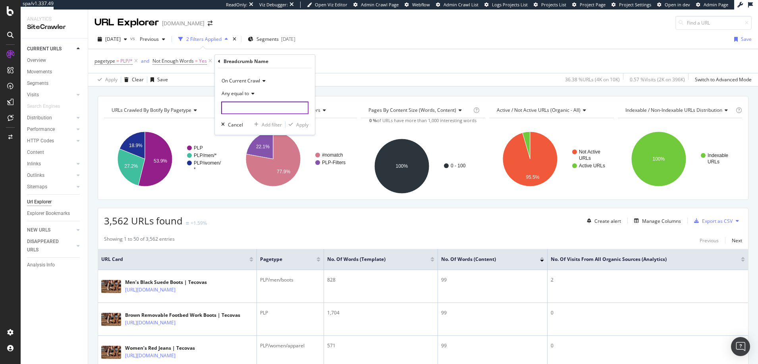
click at [247, 107] on input "text" at bounding box center [264, 108] width 87 height 13
click at [252, 93] on icon at bounding box center [252, 93] width 6 height 5
click at [227, 61] on div "Add Filter" at bounding box center [234, 61] width 21 height 7
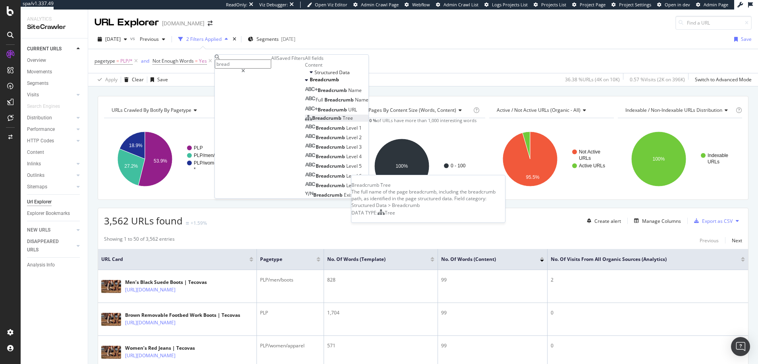
click at [312, 121] on span "Breadcrumb" at bounding box center [327, 118] width 31 height 7
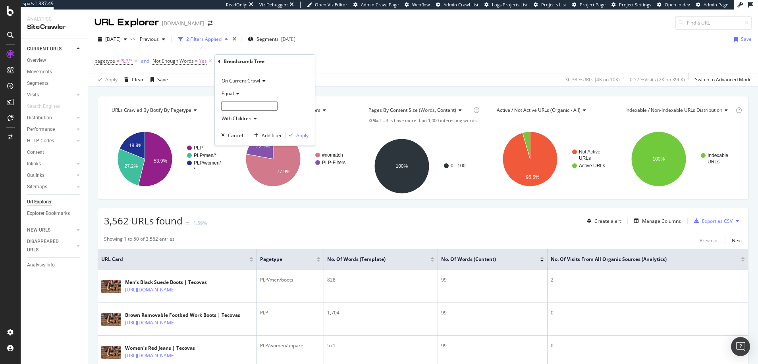
click at [245, 107] on input "text" at bounding box center [249, 106] width 56 height 9
click at [254, 117] on icon at bounding box center [254, 118] width 6 height 5
click at [228, 107] on input "text" at bounding box center [249, 106] width 56 height 9
click at [235, 105] on input "text" at bounding box center [249, 106] width 56 height 9
type input "Boots"
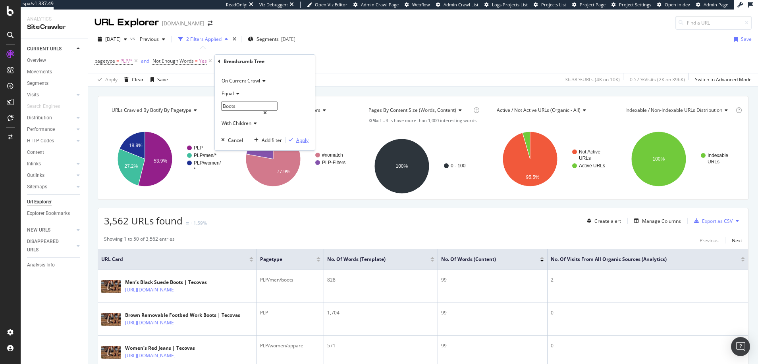
click at [300, 139] on div "Apply" at bounding box center [302, 140] width 12 height 7
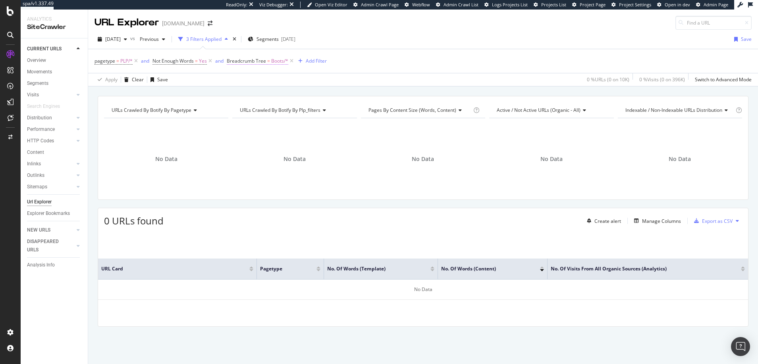
click at [271, 60] on span "Breadcrumb Tree = Boots/*" at bounding box center [258, 61] width 62 height 7
click at [251, 89] on div "Equal" at bounding box center [277, 92] width 87 height 13
click at [251, 92] on icon at bounding box center [250, 92] width 6 height 5
click at [249, 137] on div "Cancel" at bounding box center [248, 139] width 15 height 7
click at [291, 60] on icon at bounding box center [291, 61] width 7 height 8
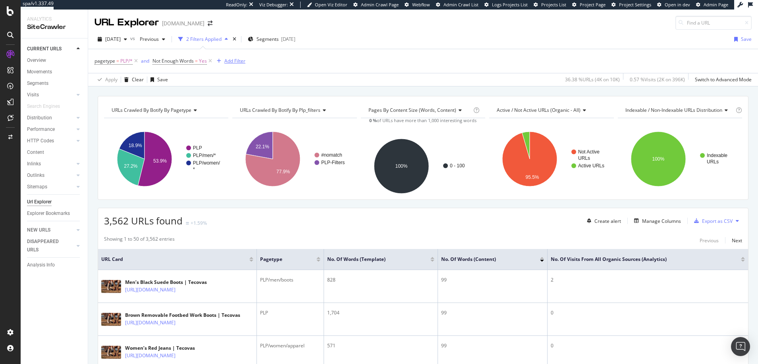
click at [236, 60] on div "Add Filter" at bounding box center [234, 61] width 21 height 7
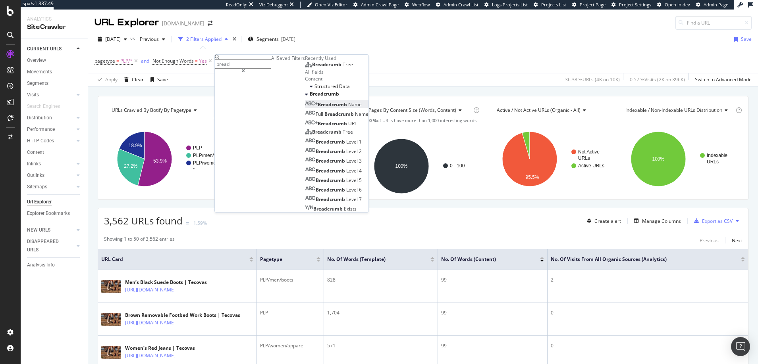
click at [318, 108] on span "Breadcrumb" at bounding box center [333, 104] width 31 height 7
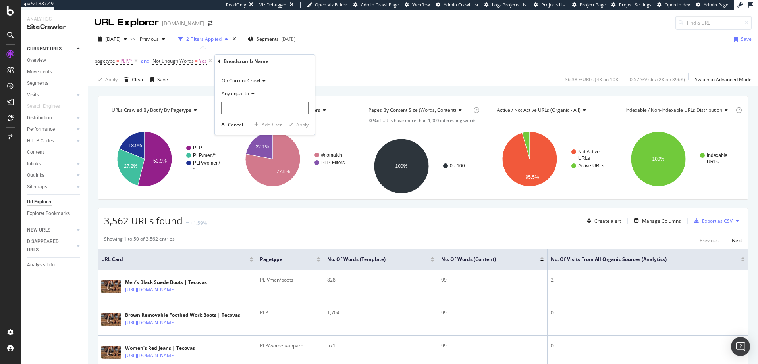
click at [252, 93] on icon at bounding box center [252, 93] width 6 height 5
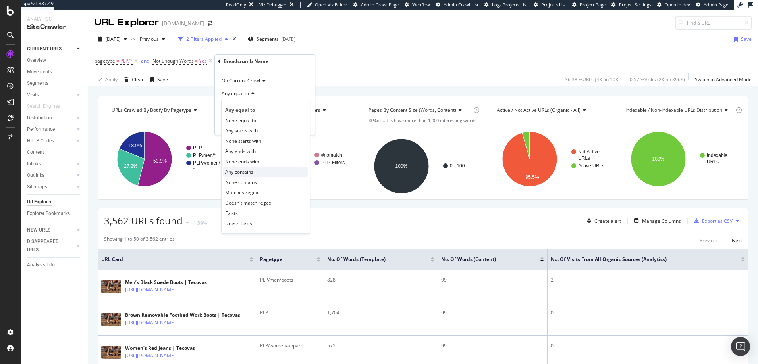
click at [243, 171] on span "Any contains" at bounding box center [239, 172] width 28 height 7
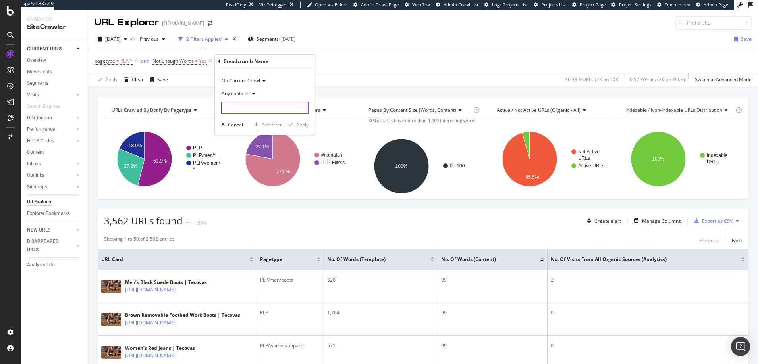
click at [239, 108] on input "text" at bounding box center [264, 108] width 87 height 13
type input "Boots"
click at [303, 125] on div "Apply" at bounding box center [302, 124] width 12 height 7
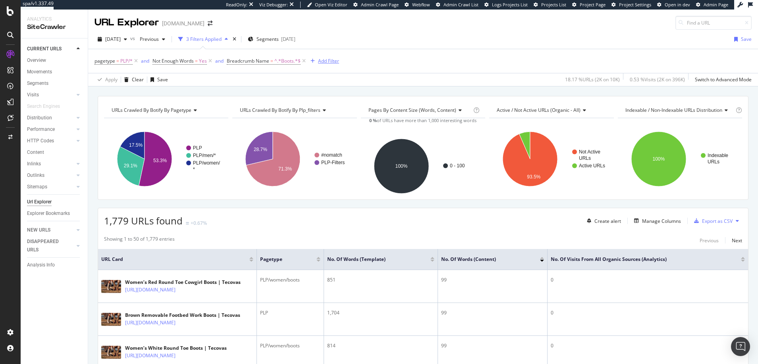
click at [322, 60] on div "Add Filter" at bounding box center [328, 61] width 21 height 7
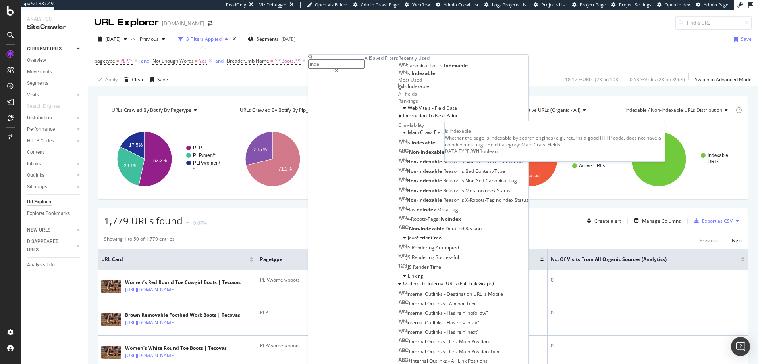
type input "inde"
click at [411, 77] on span "Indexable" at bounding box center [423, 73] width 24 height 7
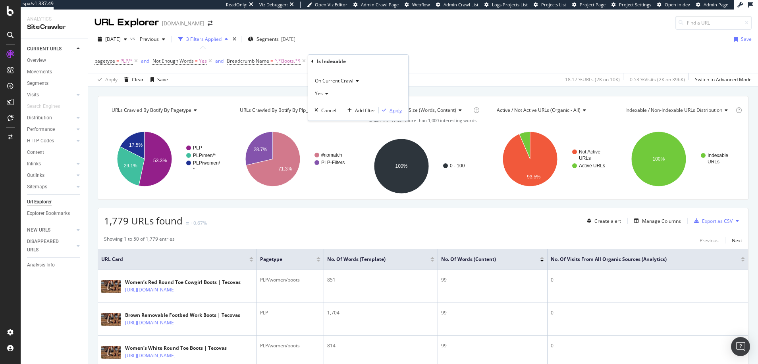
click at [394, 109] on div "Apply" at bounding box center [395, 110] width 12 height 7
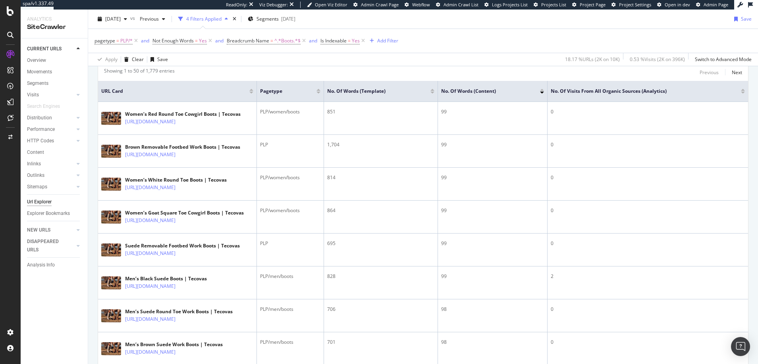
scroll to position [181, 0]
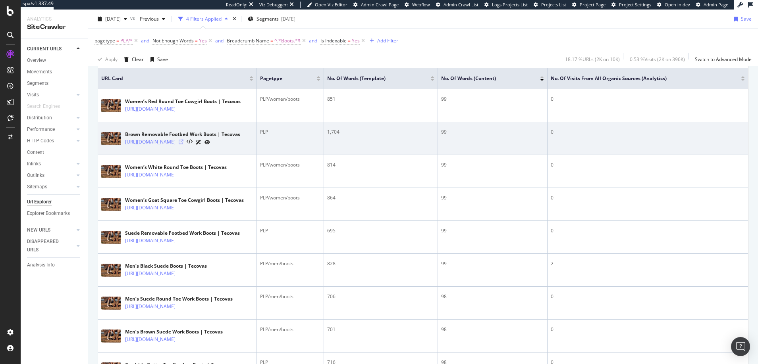
click at [183, 145] on icon at bounding box center [181, 142] width 5 height 5
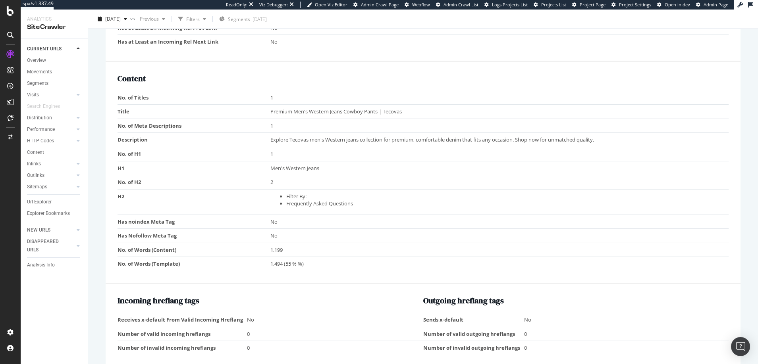
scroll to position [561, 0]
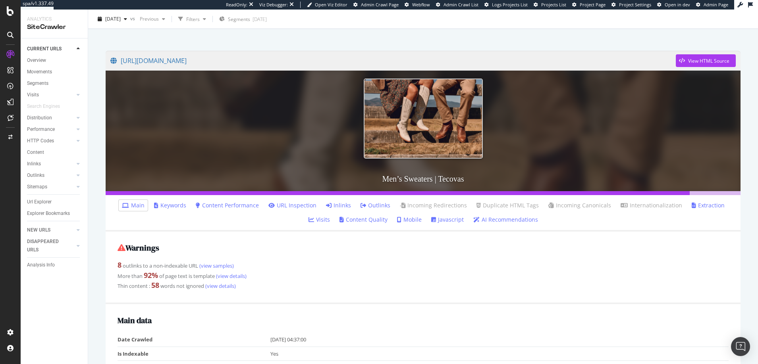
scroll to position [26, 0]
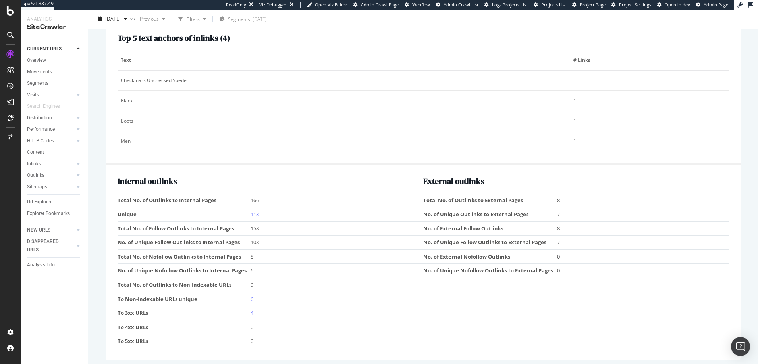
scroll to position [1058, 0]
